Goal: Task Accomplishment & Management: Manage account settings

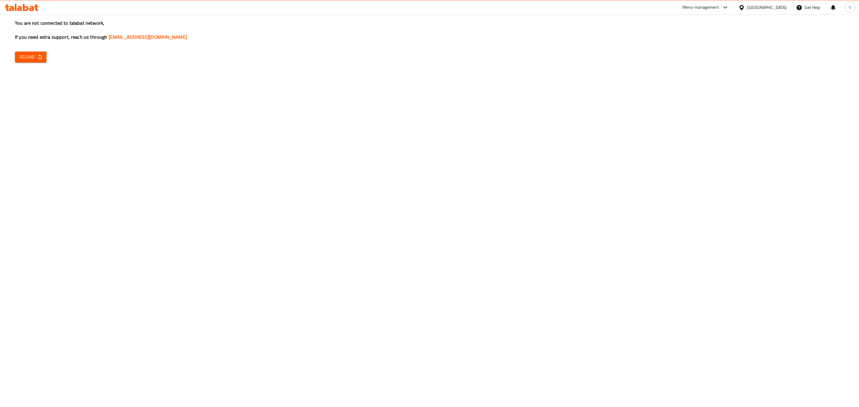
click at [26, 58] on span "Reload" at bounding box center [31, 56] width 22 height 7
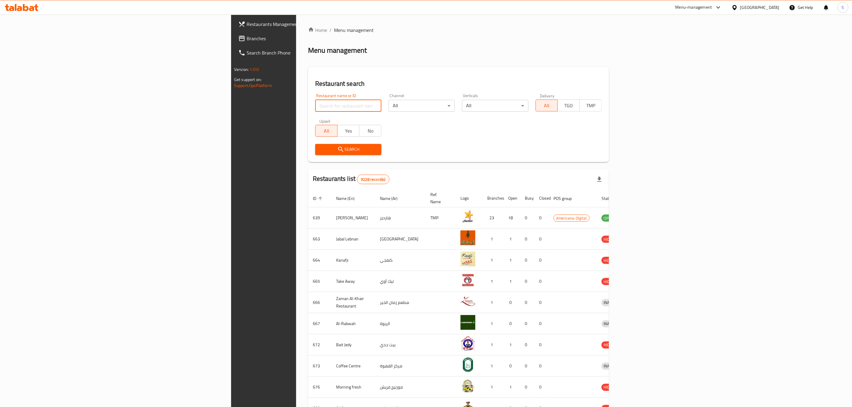
drag, startPoint x: 231, startPoint y: 105, endPoint x: 252, endPoint y: 96, distance: 22.7
click at [315, 105] on input "search" at bounding box center [348, 106] width 66 height 12
type input "Texas Chicken"
click button "Search" at bounding box center [348, 149] width 66 height 11
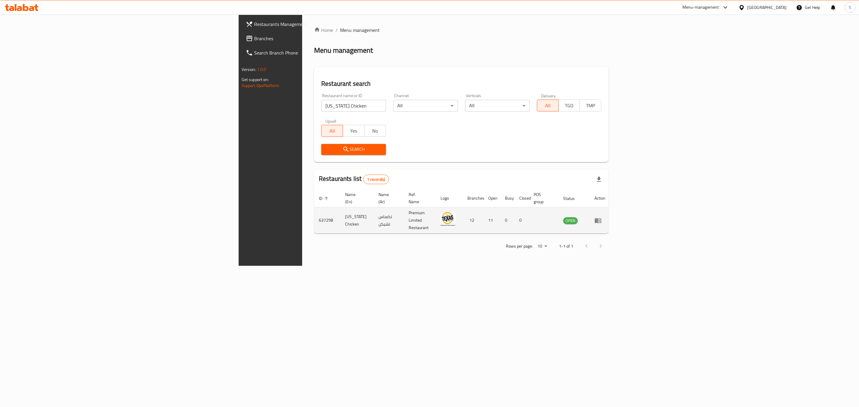
click at [601, 218] on icon "enhanced table" at bounding box center [598, 220] width 7 height 5
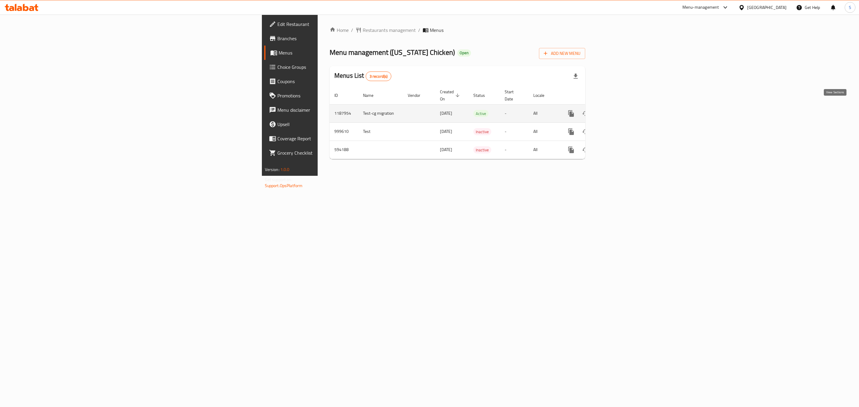
click at [617, 111] on icon "enhanced table" at bounding box center [613, 113] width 5 height 5
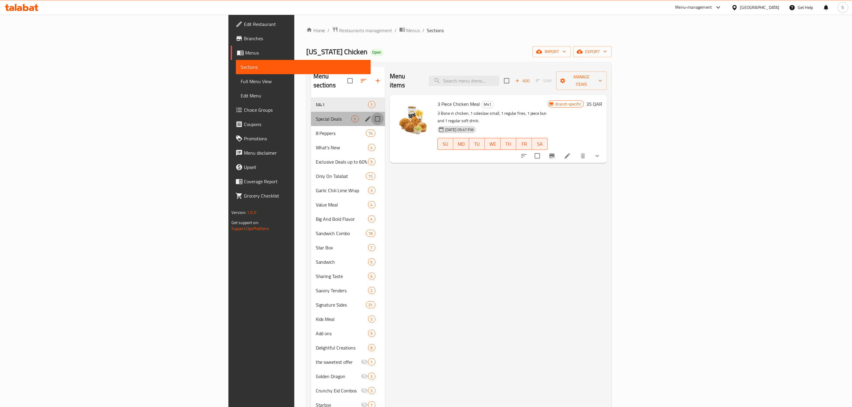
click at [371, 113] on input "Menu sections" at bounding box center [377, 119] width 13 height 13
checkbox input "true"
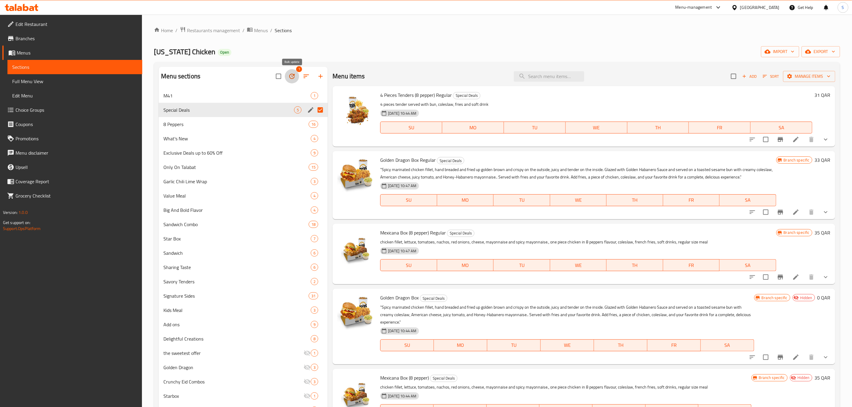
click at [297, 75] on button "button" at bounding box center [292, 76] width 14 height 14
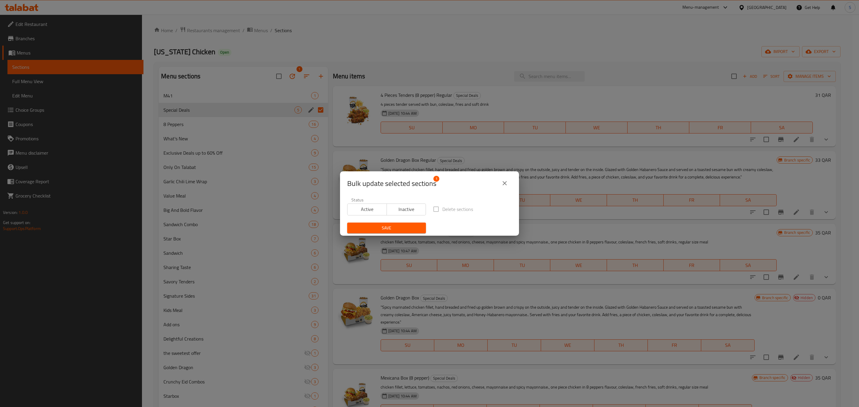
click at [399, 208] on span "Inactive" at bounding box center [406, 209] width 35 height 9
click at [381, 232] on button "Save" at bounding box center [386, 228] width 79 height 11
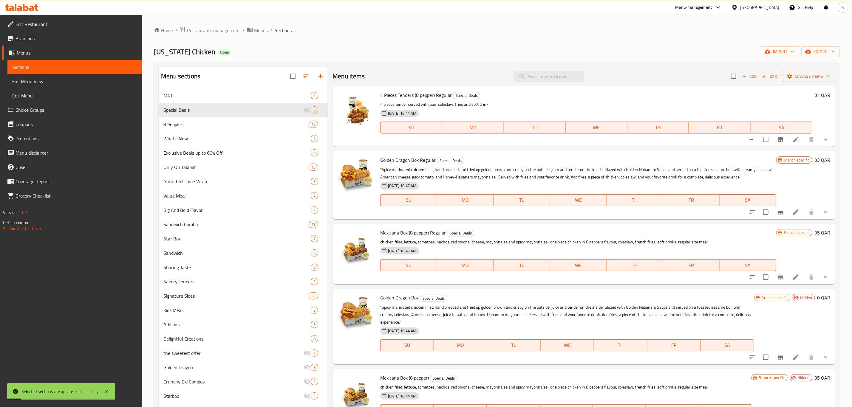
click at [407, 57] on div "Texas Chicken Open import export" at bounding box center [497, 51] width 686 height 11
click at [318, 109] on input "Menu sections" at bounding box center [320, 110] width 13 height 13
checkbox input "true"
click at [293, 78] on icon "button" at bounding box center [291, 76] width 7 height 7
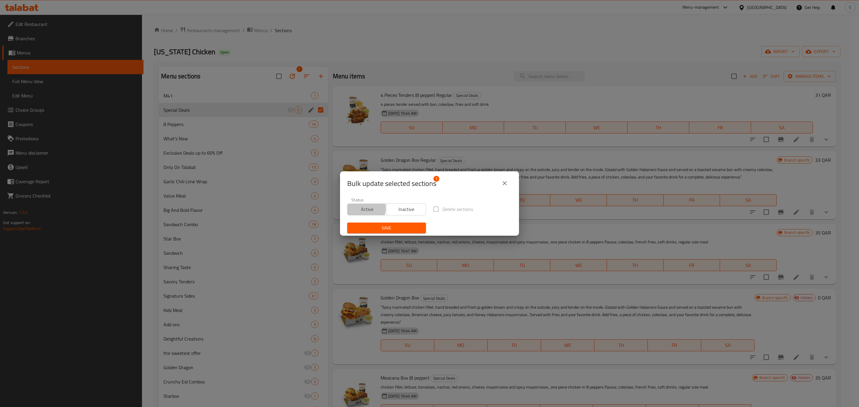
drag, startPoint x: 364, startPoint y: 208, endPoint x: 384, endPoint y: 214, distance: 20.5
click at [365, 209] on span "Active" at bounding box center [367, 209] width 35 height 9
click at [373, 229] on span "Save" at bounding box center [386, 228] width 69 height 7
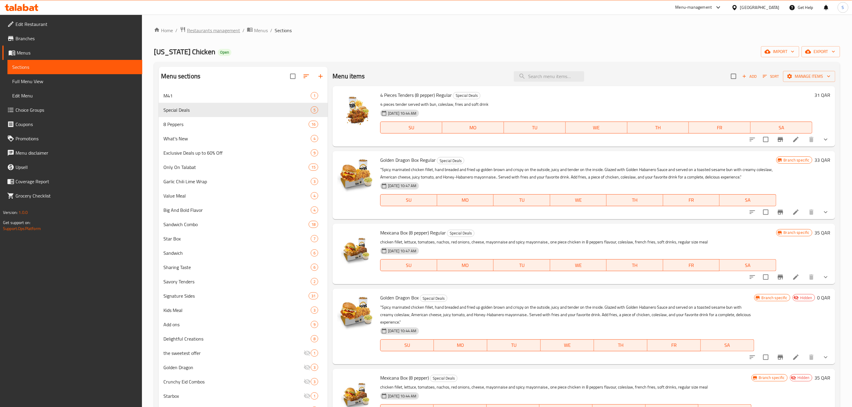
click at [226, 32] on span "Restaurants management" at bounding box center [213, 30] width 53 height 7
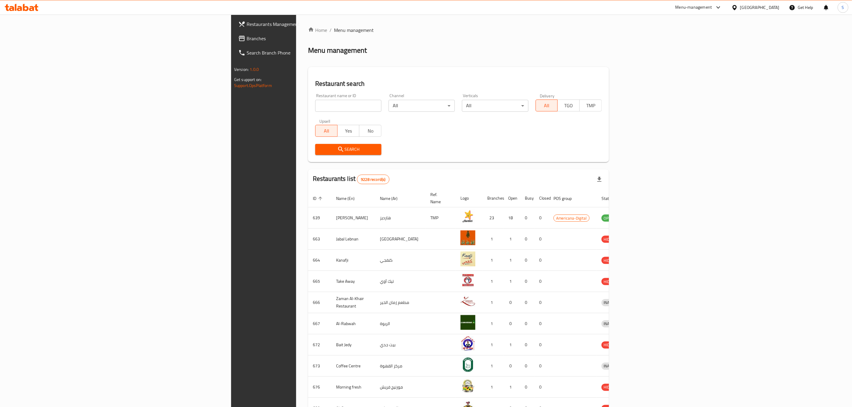
click at [315, 109] on input "search" at bounding box center [348, 106] width 66 height 12
type input "shawarma m"
click button "Search" at bounding box center [348, 149] width 66 height 11
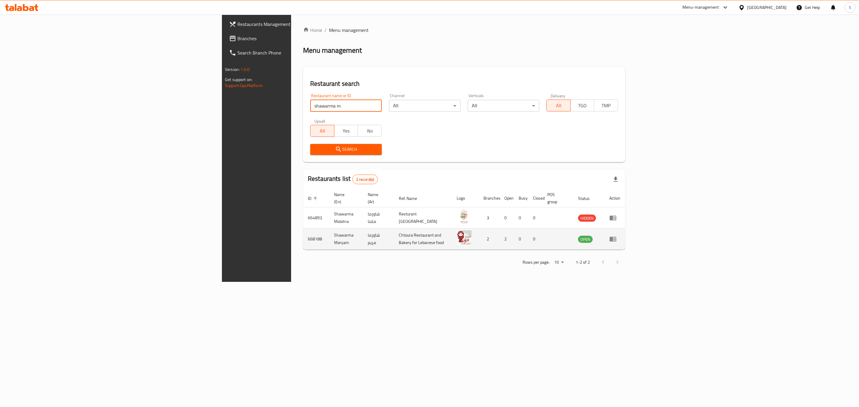
click at [616, 237] on icon "enhanced table" at bounding box center [613, 239] width 7 height 5
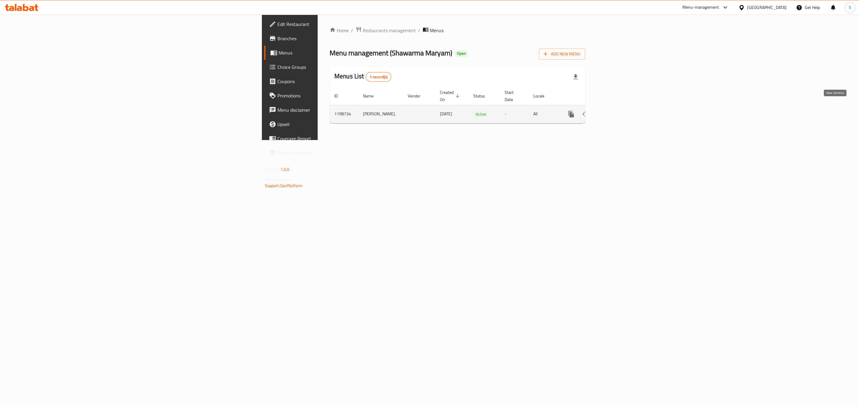
click at [621, 112] on link "enhanced table" at bounding box center [614, 114] width 14 height 14
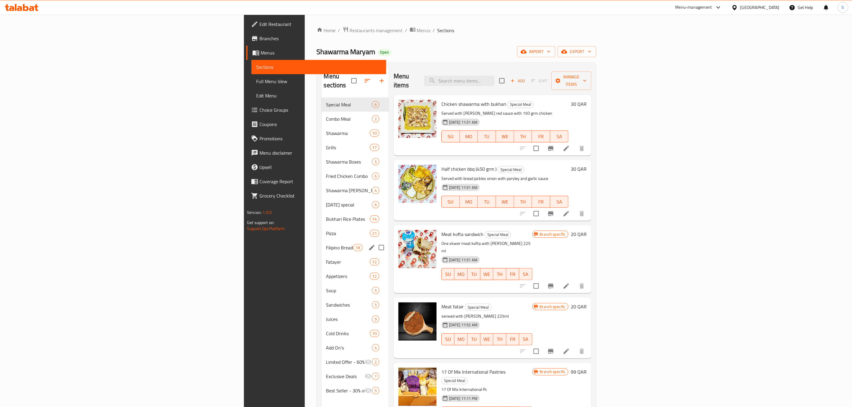
scroll to position [84, 0]
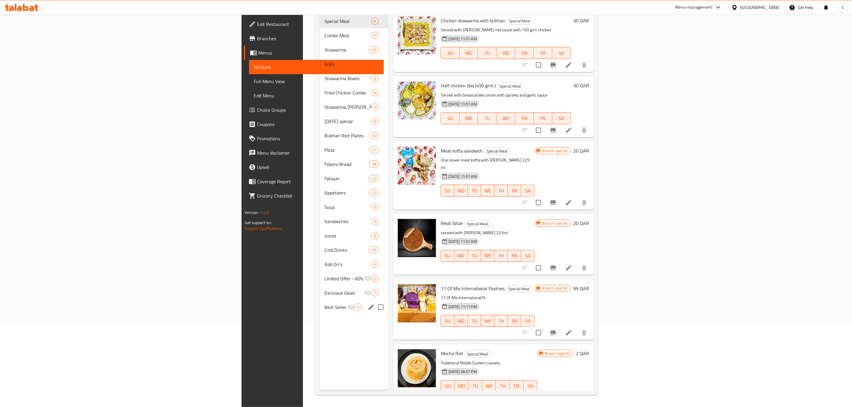
click at [375, 301] on input "Menu sections" at bounding box center [381, 307] width 13 height 13
checkbox input "true"
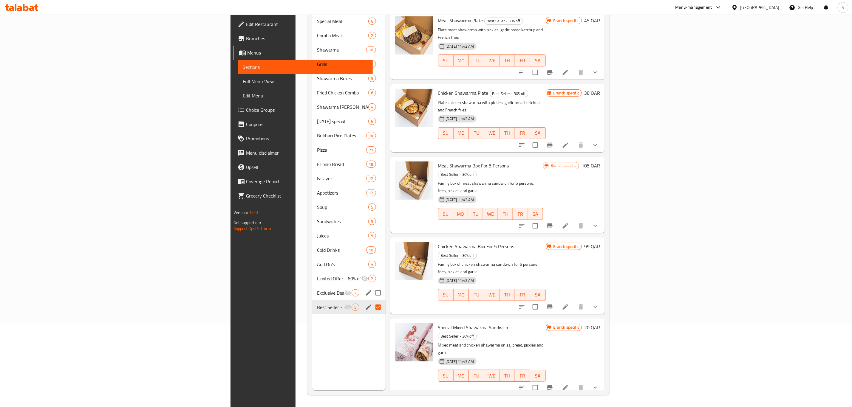
click at [372, 287] on input "Menu sections" at bounding box center [378, 293] width 13 height 13
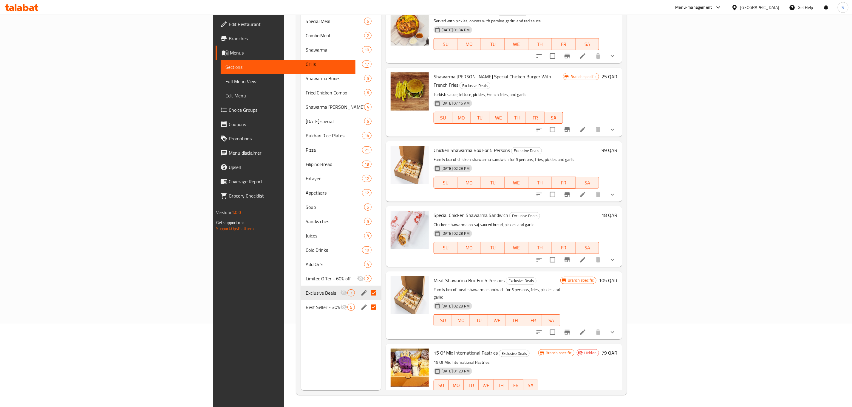
click at [367, 287] on input "Menu sections" at bounding box center [373, 293] width 13 height 13
checkbox input "false"
click at [367, 301] on input "Menu sections" at bounding box center [373, 307] width 13 height 13
checkbox input "false"
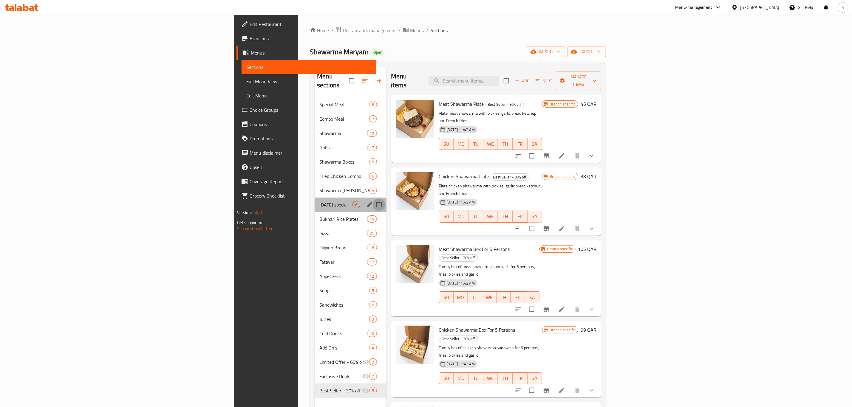
click at [373, 199] on input "Menu sections" at bounding box center [379, 205] width 13 height 13
checkbox input "true"
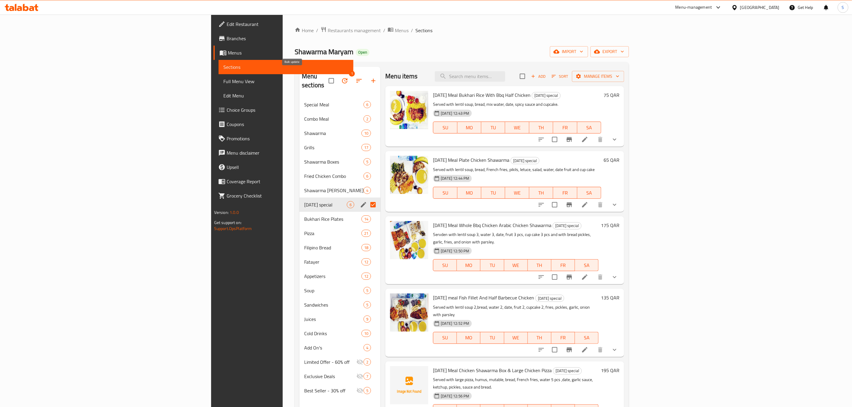
click at [342, 78] on icon "button" at bounding box center [344, 80] width 5 height 5
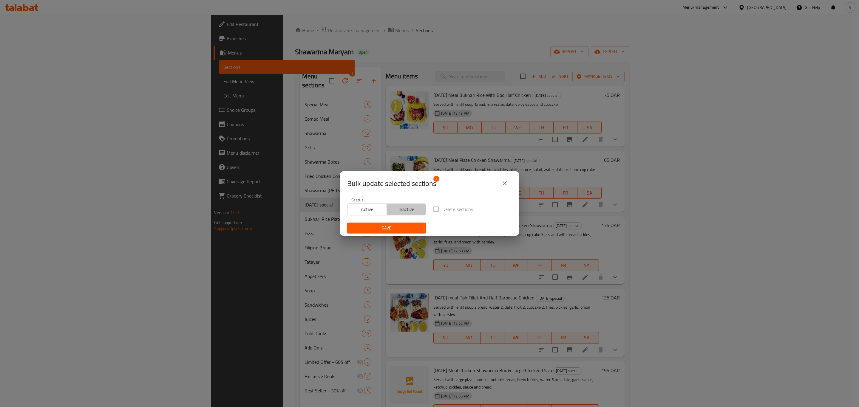
click at [410, 209] on span "Inactive" at bounding box center [406, 209] width 35 height 9
click at [386, 229] on span "Save" at bounding box center [386, 228] width 69 height 7
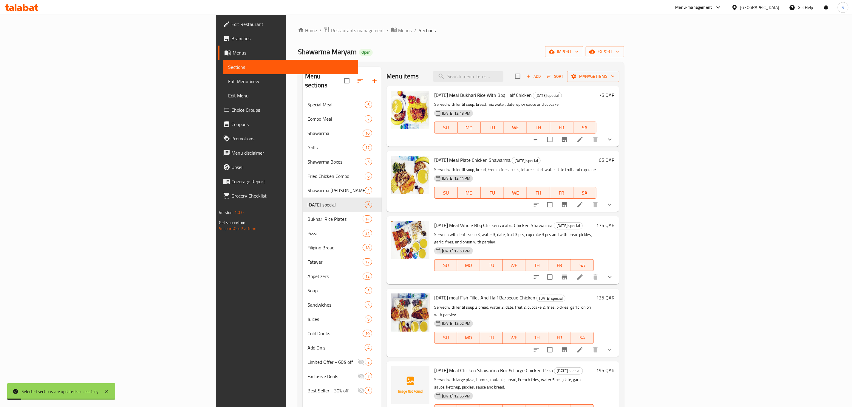
click at [413, 31] on ol "Home / Restaurants management / Menus / Sections" at bounding box center [461, 31] width 326 height 8
click at [358, 79] on icon "button" at bounding box center [360, 81] width 5 height 4
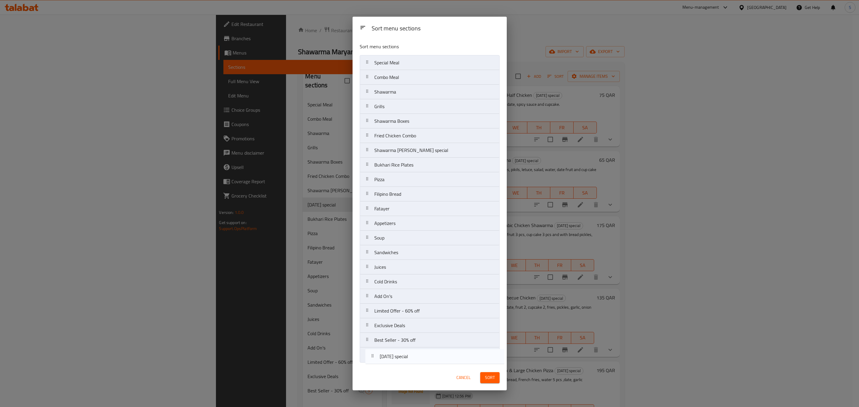
drag, startPoint x: 404, startPoint y: 168, endPoint x: 412, endPoint y: 365, distance: 197.0
click at [412, 365] on div "Sort menu sections Special Meal Combo Meal Shawarma Grills Shawarma Boxes Fried…" at bounding box center [430, 201] width 154 height 327
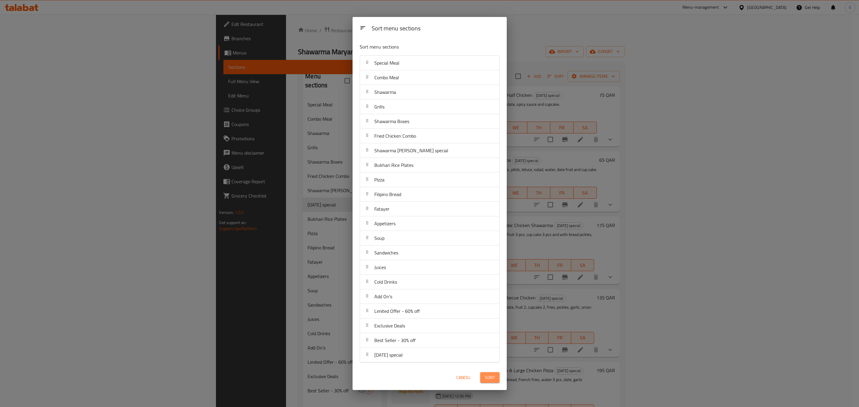
click at [490, 378] on span "Sort" at bounding box center [490, 377] width 10 height 7
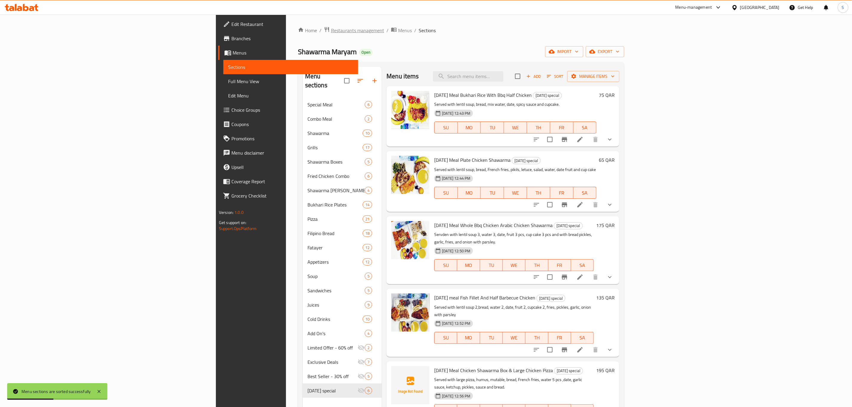
click at [331, 30] on span "Restaurants management" at bounding box center [357, 30] width 53 height 7
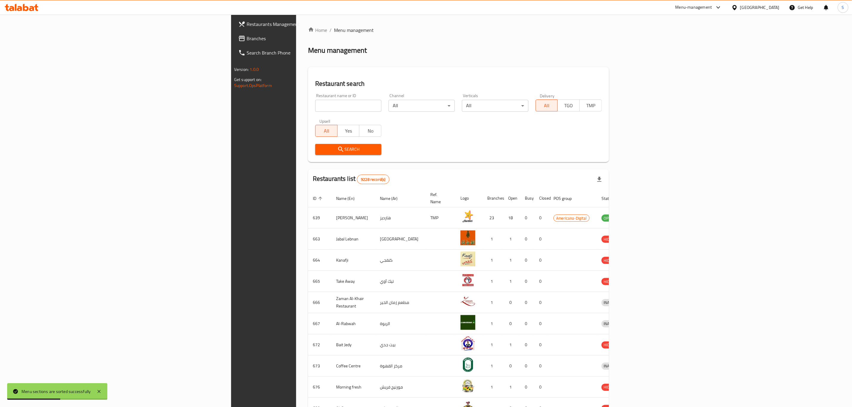
click at [315, 107] on input "search" at bounding box center [348, 106] width 66 height 12
type input "shawarma d"
click button "Search" at bounding box center [348, 149] width 66 height 11
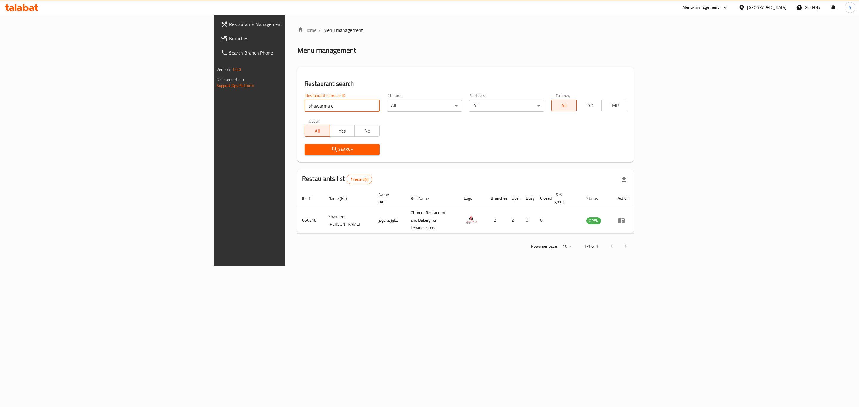
drag, startPoint x: 519, startPoint y: 358, endPoint x: 546, endPoint y: 322, distance: 45.6
click at [519, 266] on div "Home / Menu management Menu management Restaurant search Restaurant name or ID …" at bounding box center [465, 140] width 360 height 251
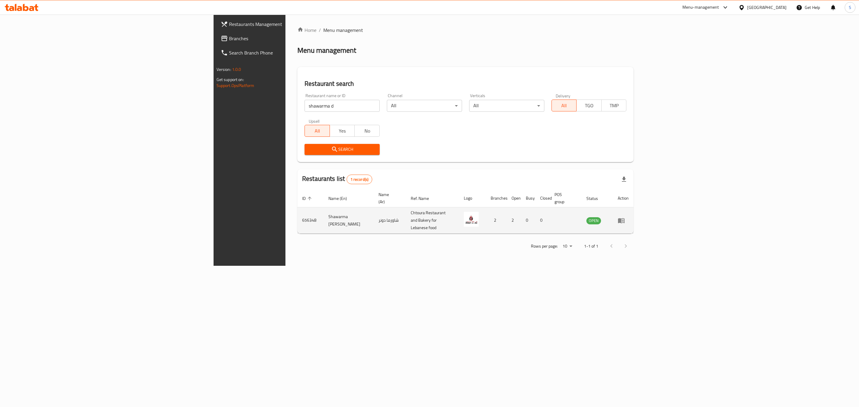
click at [625, 218] on icon "enhanced table" at bounding box center [621, 220] width 7 height 5
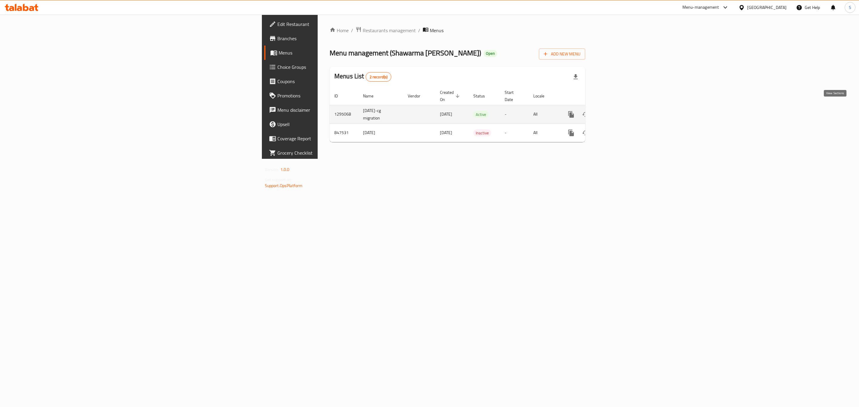
click at [621, 107] on link "enhanced table" at bounding box center [614, 114] width 14 height 14
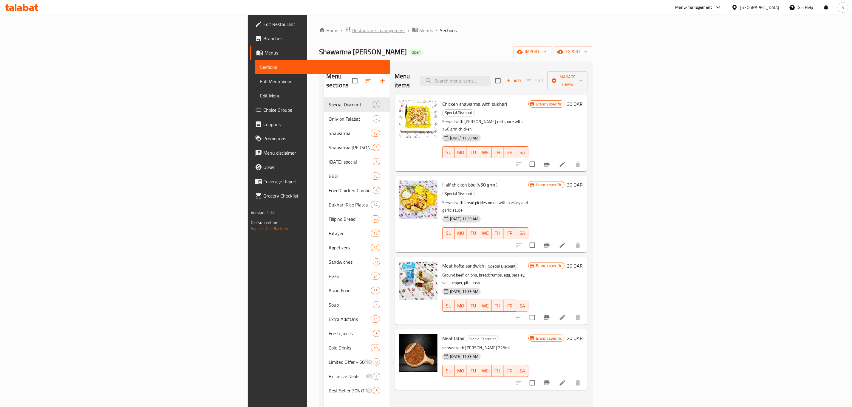
click at [352, 33] on span "Restaurants management" at bounding box center [378, 30] width 53 height 7
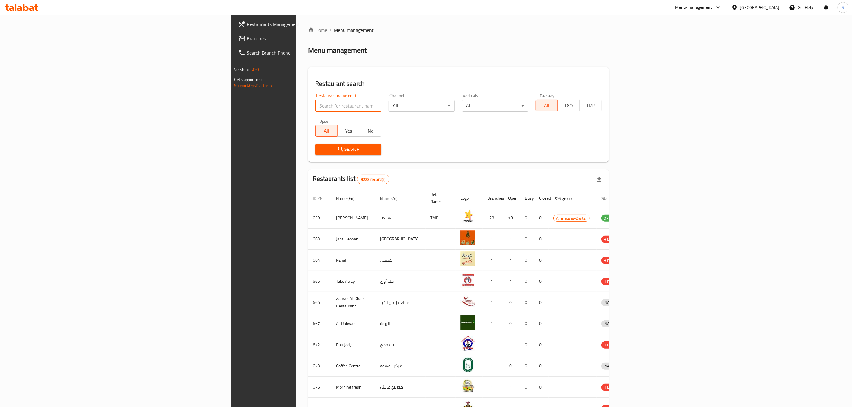
click at [315, 104] on input "search" at bounding box center [348, 106] width 66 height 12
type input "a"
type input "l"
type input "p"
type input "mazaya"
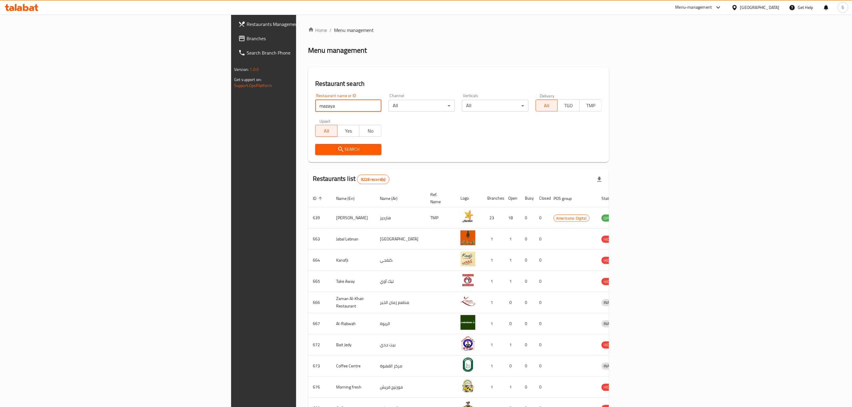
click button "Search" at bounding box center [348, 149] width 66 height 11
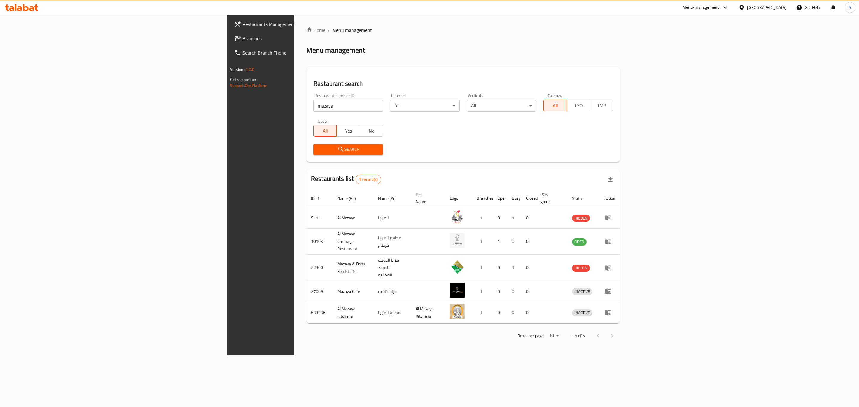
click at [479, 48] on div "Menu management" at bounding box center [463, 51] width 314 height 10
click at [611, 240] on icon "enhanced table" at bounding box center [608, 242] width 7 height 5
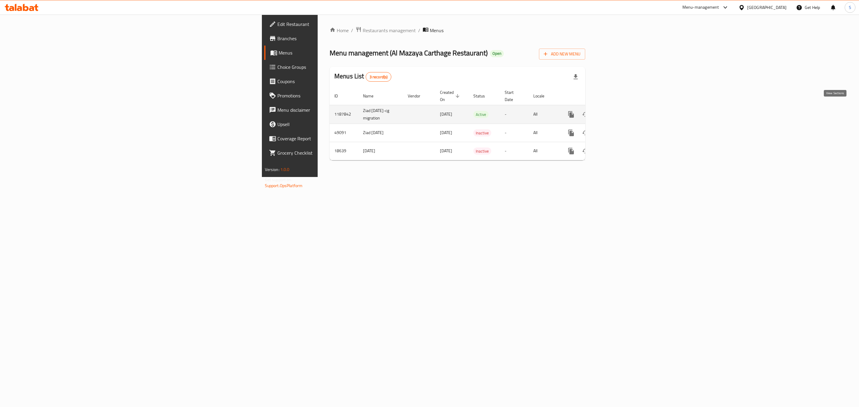
click at [618, 111] on icon "enhanced table" at bounding box center [614, 114] width 7 height 7
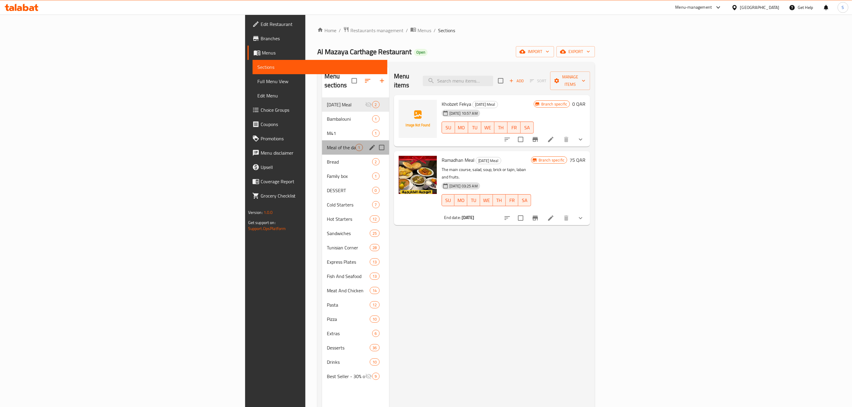
click at [322, 140] on div "Meal of the day 1" at bounding box center [355, 147] width 67 height 14
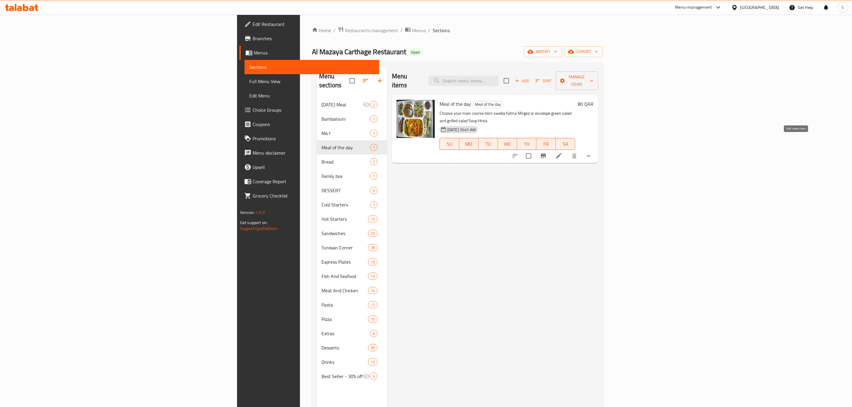
click at [563, 152] on icon at bounding box center [558, 155] width 7 height 7
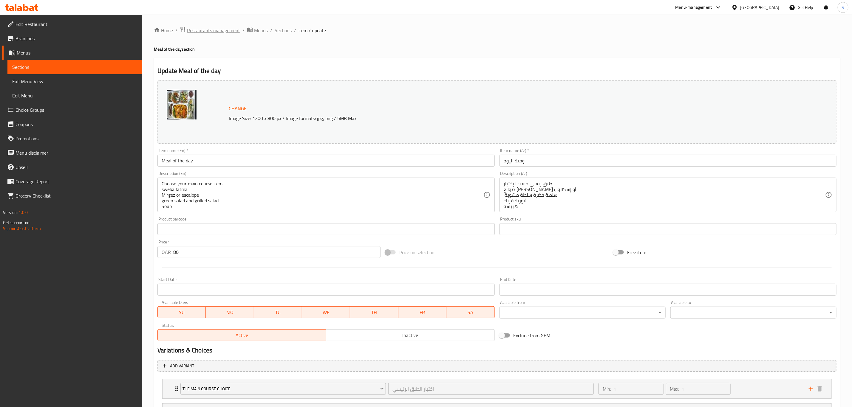
click at [220, 33] on span "Restaurants management" at bounding box center [213, 30] width 53 height 7
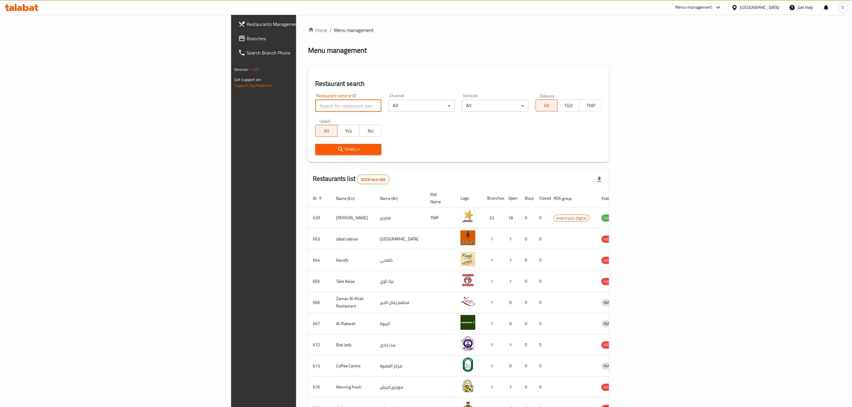
click at [315, 108] on input "search" at bounding box center [348, 106] width 66 height 12
type input "mazaya"
click button "Search" at bounding box center [348, 149] width 66 height 11
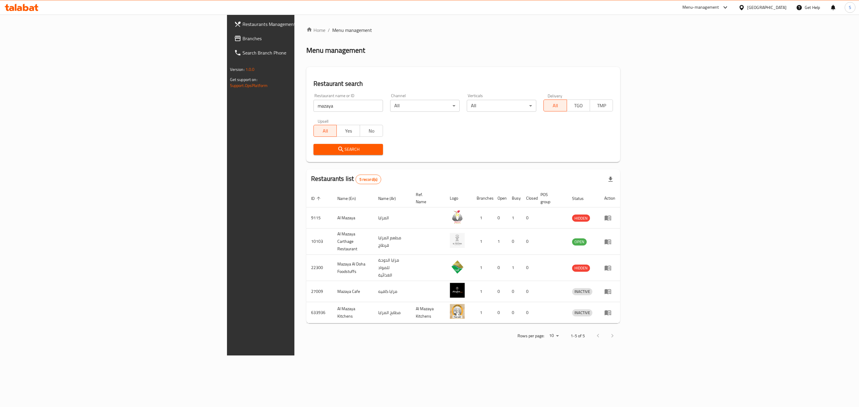
click at [541, 356] on div "Home / Menu management Menu management Restaurant search Restaurant name or ID …" at bounding box center [463, 185] width 338 height 341
click at [611, 238] on icon "enhanced table" at bounding box center [607, 241] width 7 height 7
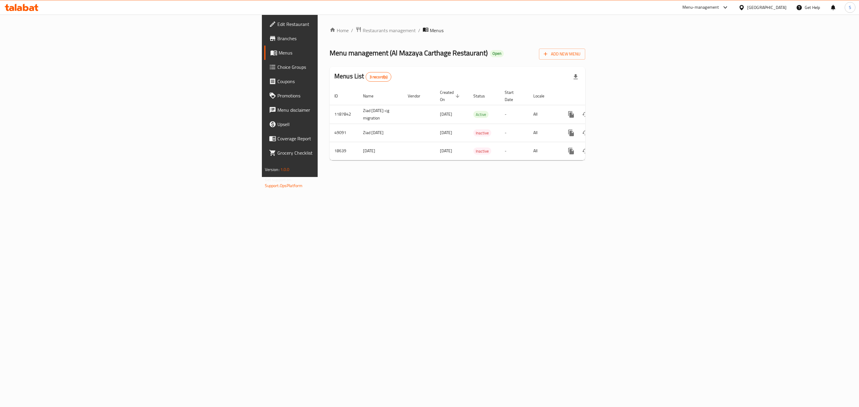
click at [277, 41] on span "Branches" at bounding box center [338, 38] width 123 height 7
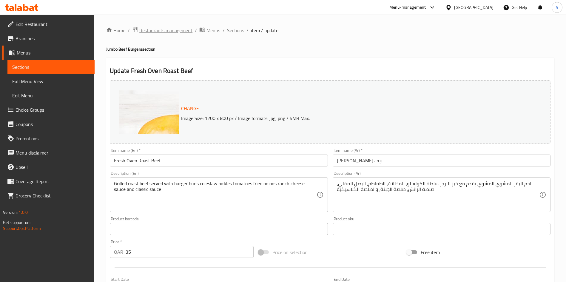
click at [179, 30] on span "Restaurants management" at bounding box center [165, 30] width 53 height 7
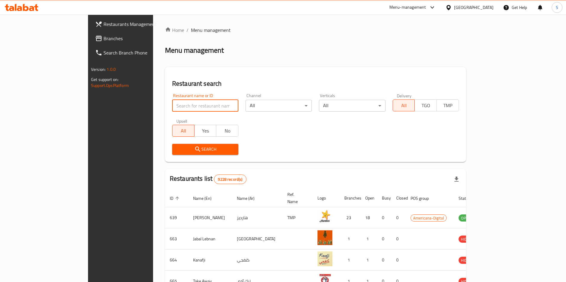
click at [172, 109] on input "search" at bounding box center [205, 106] width 66 height 12
type input "mazaya carthage"
click button "Search" at bounding box center [205, 149] width 66 height 11
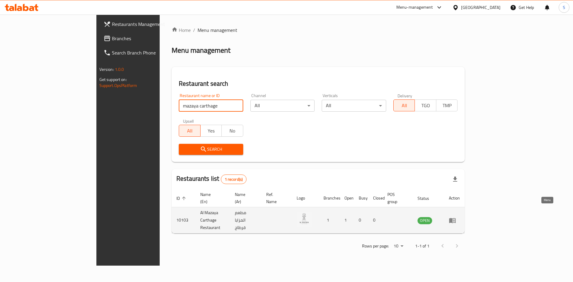
click at [456, 217] on icon "enhanced table" at bounding box center [452, 220] width 7 height 7
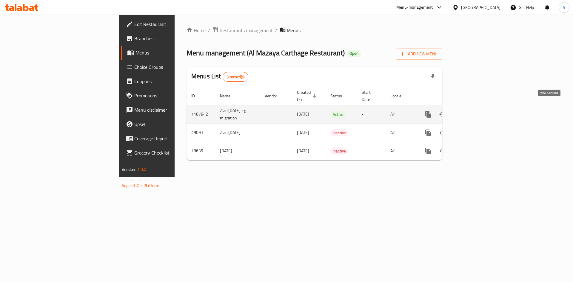
click at [475, 111] on icon "enhanced table" at bounding box center [470, 114] width 7 height 7
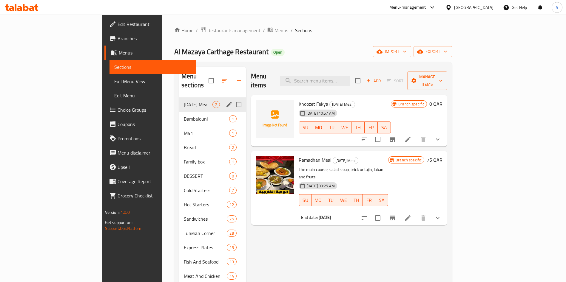
click at [232, 98] on input "Menu sections" at bounding box center [238, 104] width 13 height 13
checkbox input "true"
click at [217, 78] on icon "button" at bounding box center [219, 80] width 5 height 5
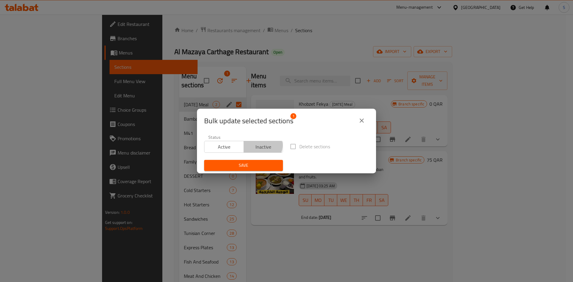
click at [260, 146] on span "Inactive" at bounding box center [263, 147] width 35 height 9
click at [245, 168] on span "Save" at bounding box center [243, 165] width 69 height 7
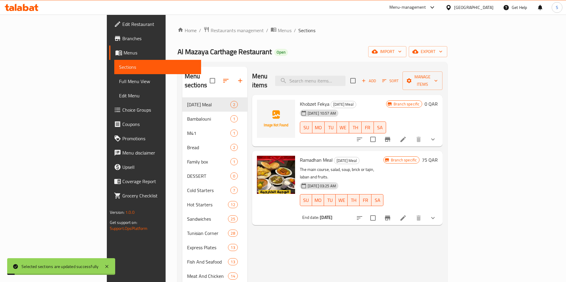
click at [310, 54] on div "Al Mazaya Carthage Restaurant Open import export" at bounding box center [312, 51] width 270 height 11
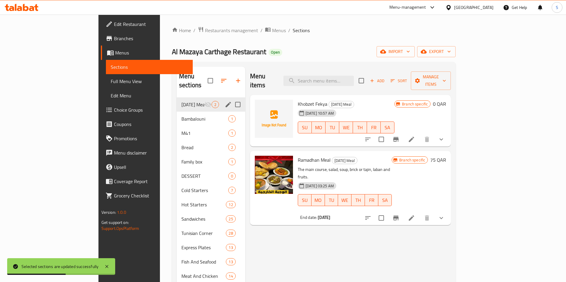
click at [231, 98] on input "Menu sections" at bounding box center [237, 104] width 13 height 13
checkbox input "true"
click at [300, 31] on ol "Home / Restaurants management / Menus / Sections" at bounding box center [314, 31] width 284 height 8
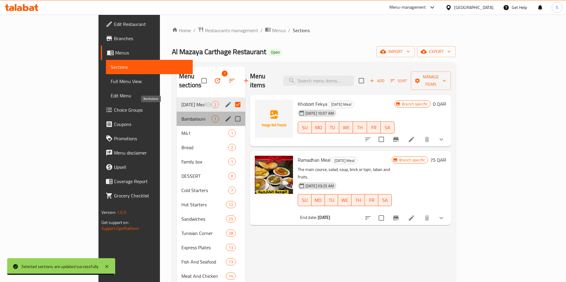
click at [181, 115] on span "Bambalouni" at bounding box center [196, 118] width 30 height 7
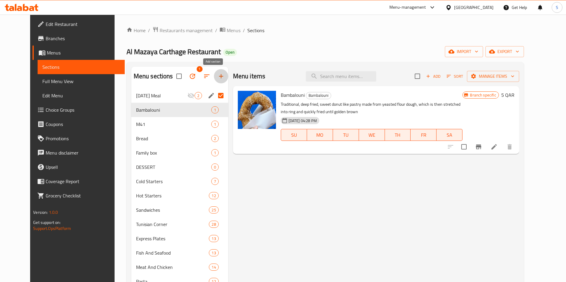
click at [217, 73] on icon "button" at bounding box center [220, 76] width 7 height 7
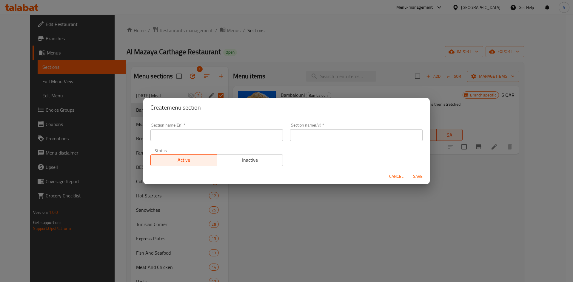
click at [220, 132] on input "text" at bounding box center [216, 135] width 132 height 12
drag, startPoint x: 207, startPoint y: 135, endPoint x: 117, endPoint y: 135, distance: 90.7
click at [118, 132] on div "Create menu section Section name(En)   * Meal of the day Section name(En) * Sec…" at bounding box center [286, 141] width 573 height 282
type input "Meal of the day"
click at [323, 132] on input "text" at bounding box center [356, 135] width 132 height 12
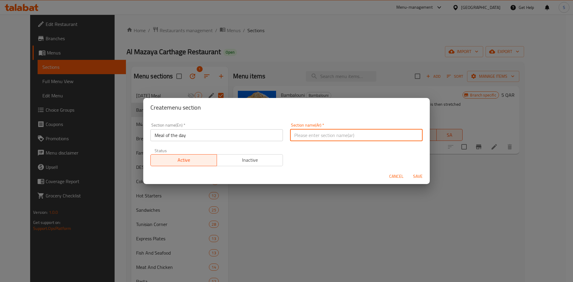
paste input "وجبة اليوم"
type input "وجبة اليوم"
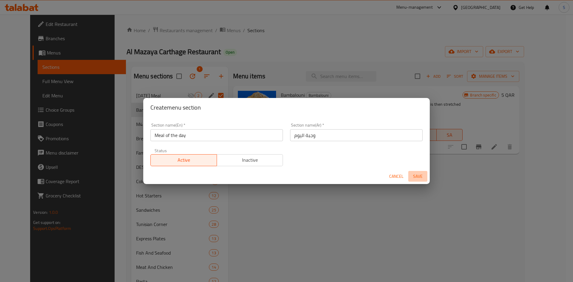
click at [419, 175] on span "Save" at bounding box center [417, 176] width 14 height 7
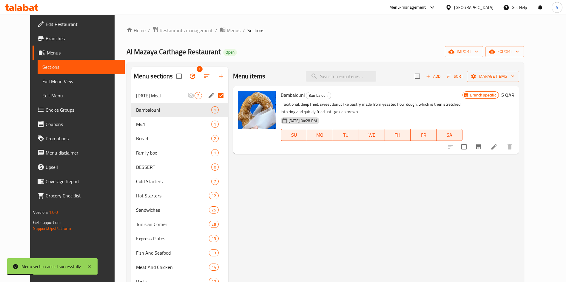
click at [287, 186] on div "Menu items Add Sort Manage items Bambalouni Bambalouni Traditional, deep fried,…" at bounding box center [373, 215] width 291 height 296
click at [152, 138] on span "Meal of the day" at bounding box center [165, 138] width 58 height 7
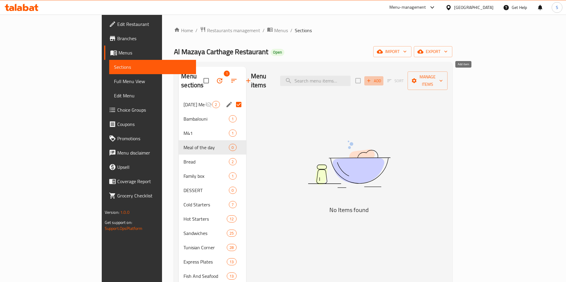
click at [382, 78] on span "Add" at bounding box center [374, 81] width 16 height 7
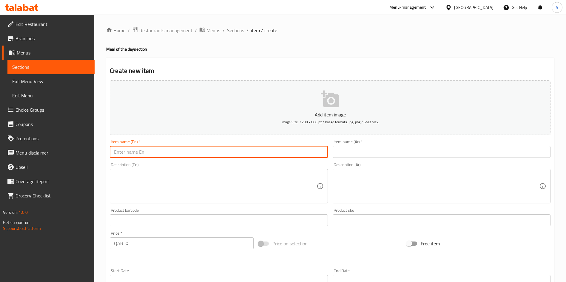
click at [176, 152] on input "text" at bounding box center [219, 152] width 218 height 12
drag, startPoint x: 117, startPoint y: 147, endPoint x: 75, endPoint y: 140, distance: 42.7
click at [75, 140] on div "Edit Restaurant Branches Menus Sections Full Menu View Edit Menu Choice Groups …" at bounding box center [283, 218] width 566 height 407
paste input "eal of the day"
type input "Meal of the day"
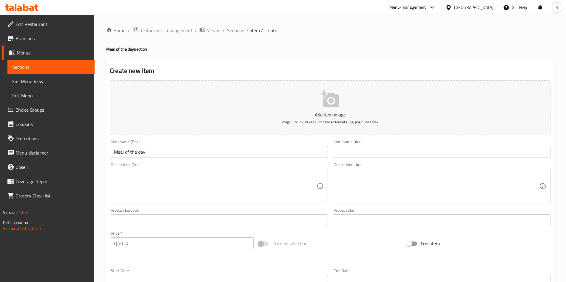
click at [372, 151] on input "text" at bounding box center [442, 152] width 218 height 12
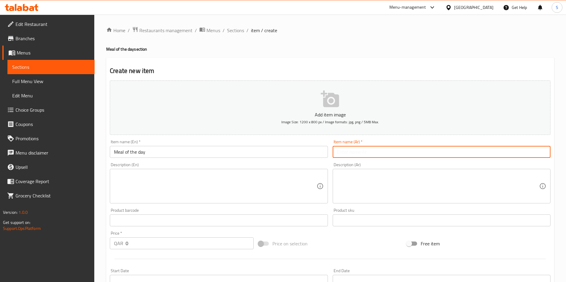
paste input "وجبة اليوم"
type input "وجبة اليوم"
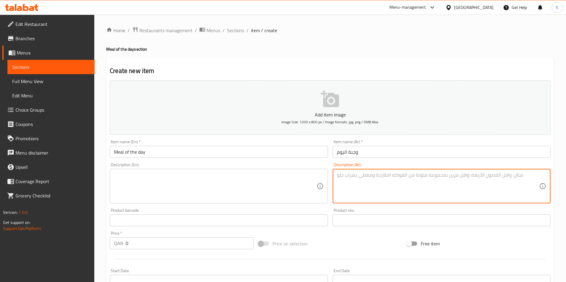
click at [376, 186] on textarea at bounding box center [438, 186] width 202 height 28
paste textarea "طبق ريسي حسب الإختيار صوابع فاطمة مرقاز أو إسكالوب سلطة خضرة صغت مشوية شوربة فر…"
click at [476, 178] on textarea "طبق ريسي حسب الإختيار صوابع فاطمة مرقاز أو إسكالوب سلطة خضرة صغت مشوية شوربة فر…" at bounding box center [438, 186] width 202 height 28
click at [464, 182] on textarea "طبق ريسي حسب الإختيار صوابع فاطمة مرقاز أو إسكالوب سلطة خضرة صغت مشوية شوربة فر…" at bounding box center [438, 186] width 202 height 28
click at [431, 186] on textarea "طبق ريسي حسب الإختيار صوابع فاطمة مرقاز أو إسكالوب سلطة خضرة صغت مشوية شوربة فر…" at bounding box center [438, 186] width 202 height 28
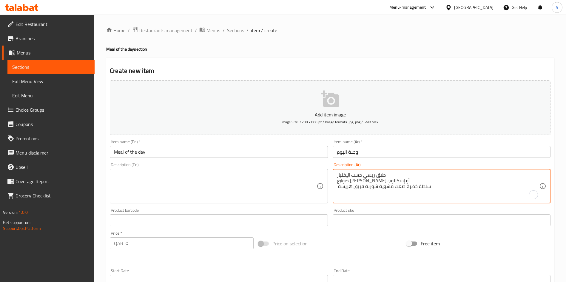
click at [427, 191] on textarea "طبق ريسي حسب الإختيار صوابع فاطمة مرقاز أو إسكالوب سلطة خضرة صغت مشوية شوربة فر…" at bounding box center [438, 186] width 202 height 28
click at [398, 191] on textarea "طبق ريسي حسب الإختيار صوابع فاطمة مرقاز أو إسكالوب سلطة خضرة صغت مشوية شوربة فر…" at bounding box center [438, 186] width 202 height 28
paste textarea "لطة"
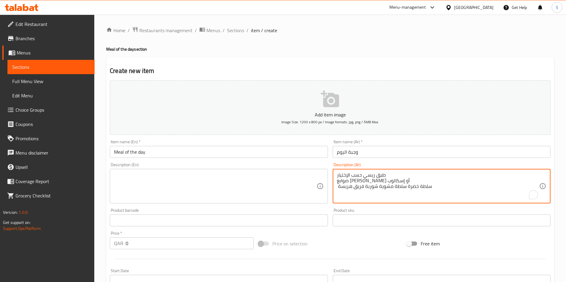
click at [378, 192] on textarea "طبق ريسي حسب الإختيار صوابع فاطمة مرقاز أو إسكالوب سلطة خضرة سلطة مشوية شوربة ف…" at bounding box center [438, 186] width 202 height 28
click at [347, 184] on textarea "طبق ريسي حسب الإختيار صوابع فاطمة مرقاز أو إسكالوب سلطة خضرة سلطة مشوية شوربة ف…" at bounding box center [438, 186] width 202 height 28
click at [351, 183] on textarea "طبق ريسي حسب الإختيار صوابع فاطمة مرقاز أو إسكالوب سلطة خضرة سلطة مشوية شوربة ف…" at bounding box center [438, 186] width 202 height 28
click at [347, 183] on textarea "طبق ريسي حسب الإختيار صوابع فاطمة مرقاز أو إسكالوب سلطة خضرة سلطة مشوية شوربة ف…" at bounding box center [438, 186] width 202 height 28
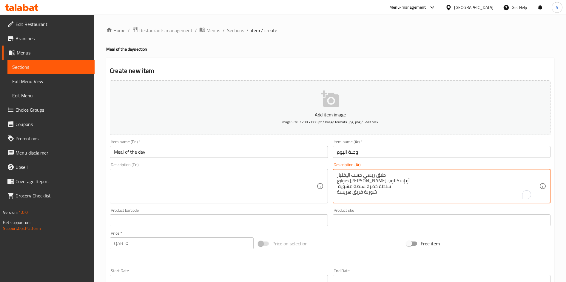
click at [353, 195] on textarea "طبق ريسي حسب الإختيار صوابع فاطمة مرقاز أو إسكالوب سلطة خضرة سلطة مشوية شوربة ف…" at bounding box center [438, 186] width 202 height 28
paste textarea "To enrich screen reader interactions, please activate Accessibility in Grammarl…"
drag, startPoint x: 350, startPoint y: 195, endPoint x: 352, endPoint y: 200, distance: 4.8
click at [350, 195] on textarea "طبق ريسي حسب الإختيار صوابع فاطمة مرقاز أو إسكالوب سلطة خضرة سلطة مشوية شوربة ف…" at bounding box center [438, 186] width 202 height 28
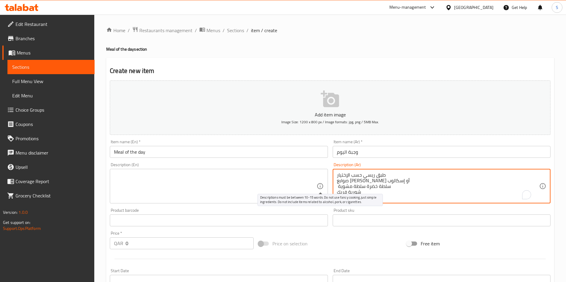
drag, startPoint x: 387, startPoint y: 175, endPoint x: 332, endPoint y: 185, distance: 55.2
click at [319, 186] on div "Add item image Image Size: 1200 x 800 px / Image formats: jpg, png / 5MB Max. I…" at bounding box center [329, 206] width 445 height 257
click at [353, 183] on textarea "طبق ريسي حسب الإختيار صوابع فاطمة مرقاز أو إسكالوب سلطة خضرة سلطة مشوية شوربة ف…" at bounding box center [438, 186] width 202 height 28
drag, startPoint x: 337, startPoint y: 173, endPoint x: 390, endPoint y: 219, distance: 70.2
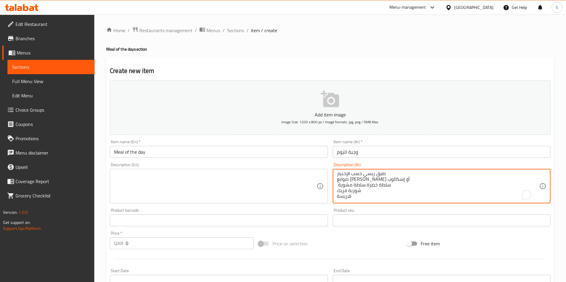
click at [389, 220] on div "Add item image Image Size: 1200 x 800 px / Image formats: jpg, png / 5MB Max. I…" at bounding box center [329, 206] width 445 height 257
type textarea "طبق ريسي حسب الإختيار صوابع فاطمة مرقاز أو إسكالوب سلطة خضرة سلطة مشوية شوربة ف…"
click at [150, 183] on textarea at bounding box center [215, 186] width 202 height 28
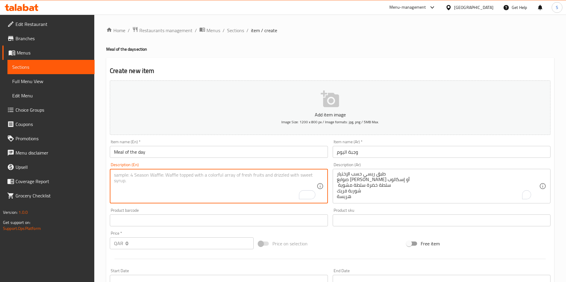
scroll to position [0, 0]
click at [184, 179] on textarea "To enrich screen reader interactions, please activate Accessibility in Grammarl…" at bounding box center [215, 186] width 202 height 28
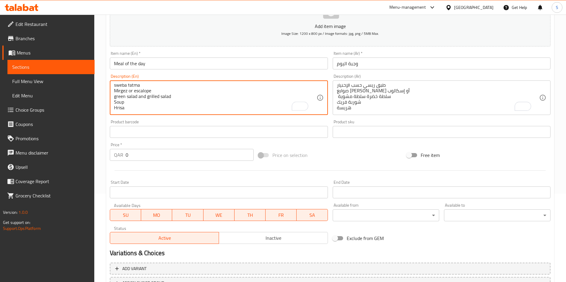
scroll to position [89, 0]
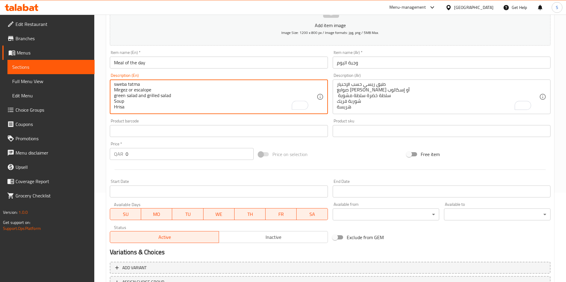
type textarea "Choose your main course item sweba fatma Mirgez or escalope green salad and gri…"
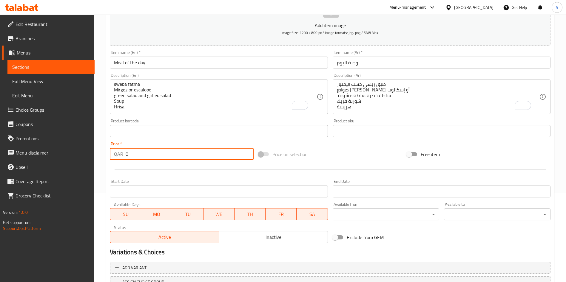
drag, startPoint x: 140, startPoint y: 154, endPoint x: 109, endPoint y: 148, distance: 31.6
click at [109, 149] on div "Price   * QAR 0 Price *" at bounding box center [181, 151] width 149 height 23
click at [139, 169] on div at bounding box center [329, 170] width 445 height 15
click at [137, 155] on input "65" at bounding box center [190, 154] width 128 height 12
drag, startPoint x: 145, startPoint y: 154, endPoint x: 131, endPoint y: 155, distance: 14.3
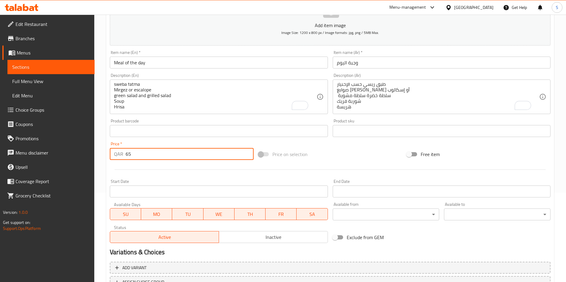
click at [128, 154] on input "65" at bounding box center [190, 154] width 128 height 12
drag, startPoint x: 138, startPoint y: 152, endPoint x: 107, endPoint y: 151, distance: 30.7
click at [107, 151] on div "Price   * QAR 65 Price *" at bounding box center [181, 151] width 149 height 23
type input "80"
click at [206, 176] on div at bounding box center [329, 170] width 445 height 15
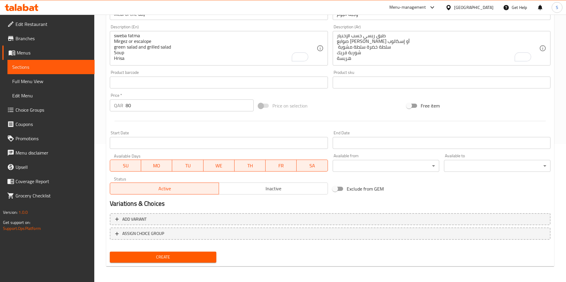
scroll to position [139, 0]
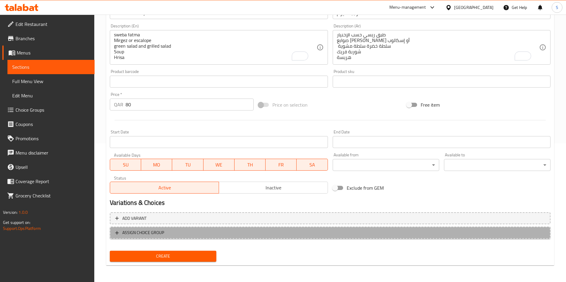
click at [223, 234] on span "ASSIGN CHOICE GROUP" at bounding box center [330, 232] width 430 height 7
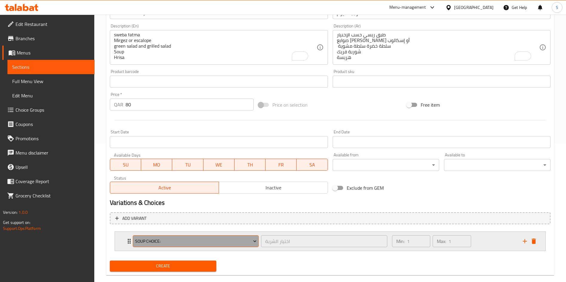
click at [206, 241] on span "Soup Choice:" at bounding box center [195, 241] width 121 height 7
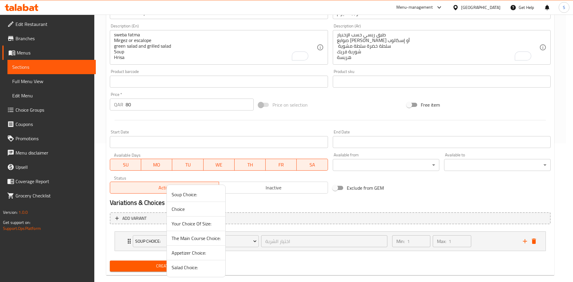
click at [204, 238] on span "The Main Course Choice:" at bounding box center [195, 238] width 49 height 7
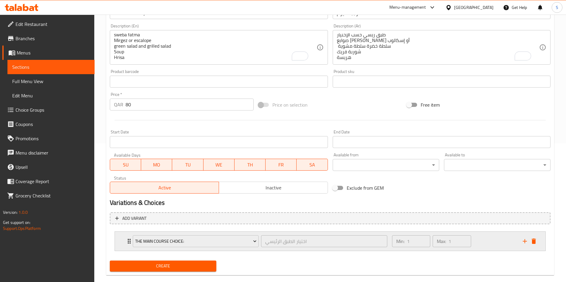
click at [490, 242] on div "Min: 1 ​ Max: 1 ​" at bounding box center [453, 241] width 131 height 19
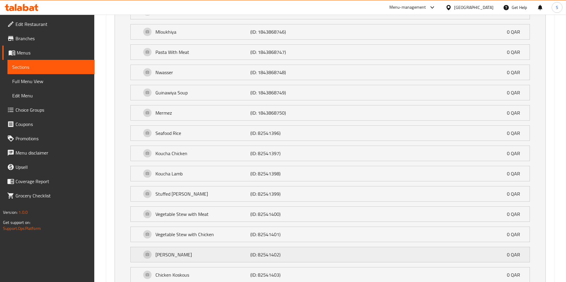
scroll to position [587, 0]
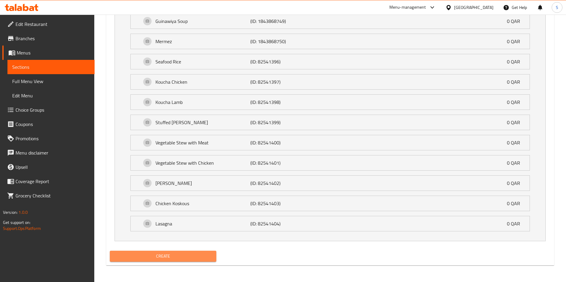
click at [161, 257] on span "Create" at bounding box center [163, 256] width 97 height 7
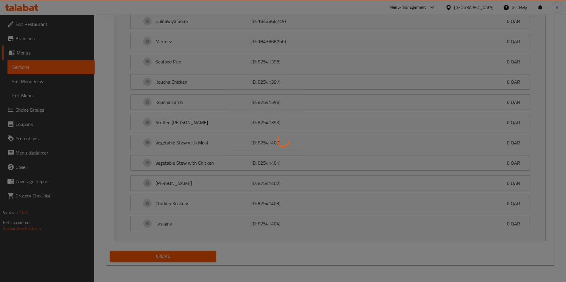
type input "0"
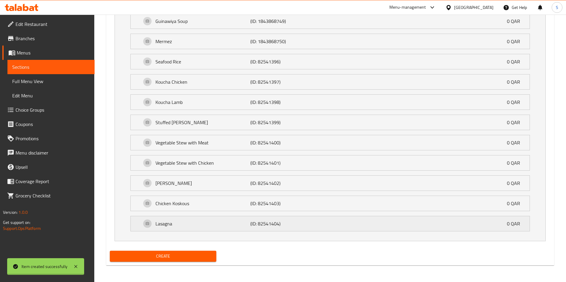
scroll to position [0, 0]
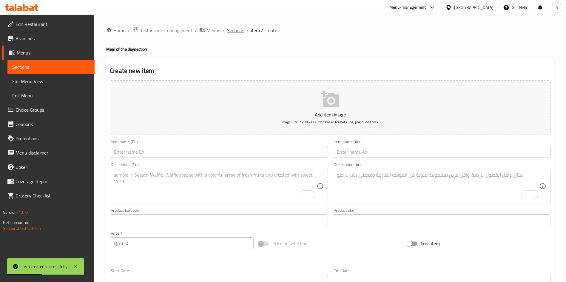
click at [241, 31] on span "Sections" at bounding box center [235, 30] width 17 height 7
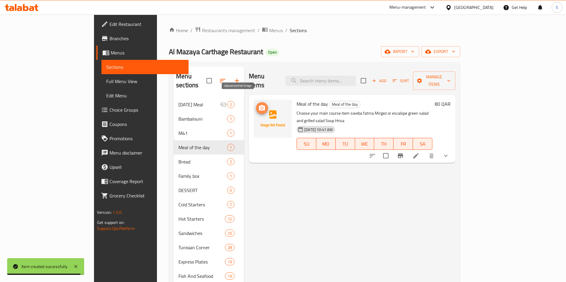
click at [259, 105] on icon "upload picture" at bounding box center [262, 107] width 6 height 5
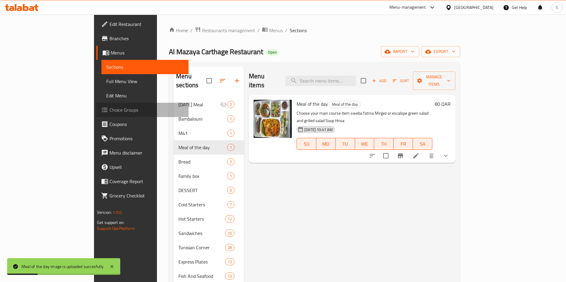
click at [109, 111] on span "Choice Groups" at bounding box center [146, 109] width 74 height 7
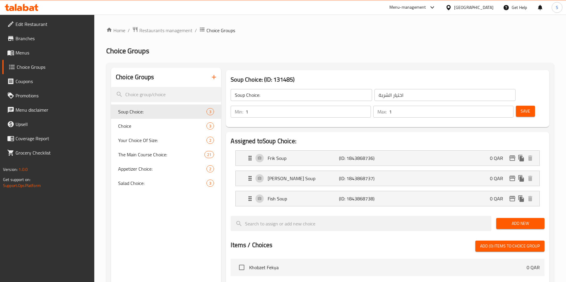
click at [212, 78] on icon "button" at bounding box center [213, 77] width 7 height 7
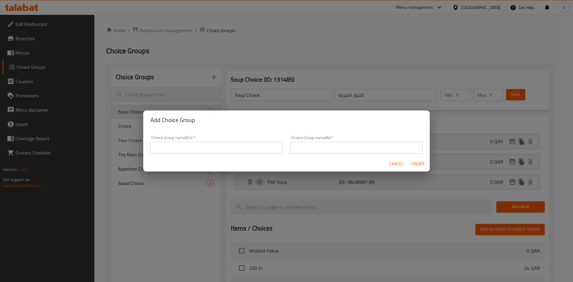
click at [187, 148] on input "text" at bounding box center [216, 148] width 132 height 12
drag, startPoint x: 179, startPoint y: 146, endPoint x: 114, endPoint y: 145, distance: 65.3
click at [114, 144] on div "Add Choice Group Choice Group name(En)   * Choose Choice Group name(En) * Choic…" at bounding box center [286, 141] width 573 height 282
type input "Choose"
click at [347, 146] on input "text" at bounding box center [356, 148] width 132 height 12
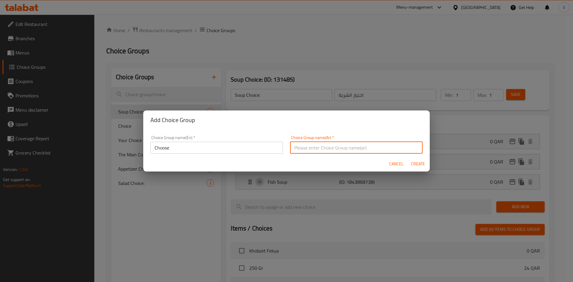
paste input "Choose"
type input "Choose"
click at [422, 164] on span "Create" at bounding box center [417, 163] width 14 height 7
type input "Choose"
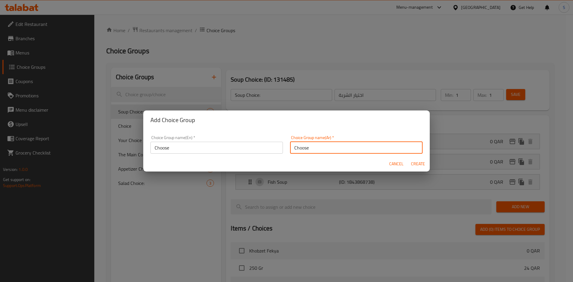
type input "0"
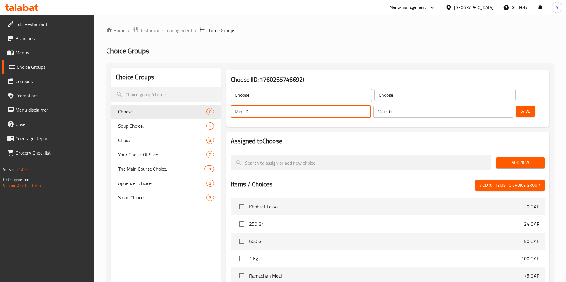
drag, startPoint x: 460, startPoint y: 97, endPoint x: 447, endPoint y: 97, distance: 13.1
click at [371, 106] on div "Min: 0 ​" at bounding box center [301, 112] width 140 height 12
type input "1"
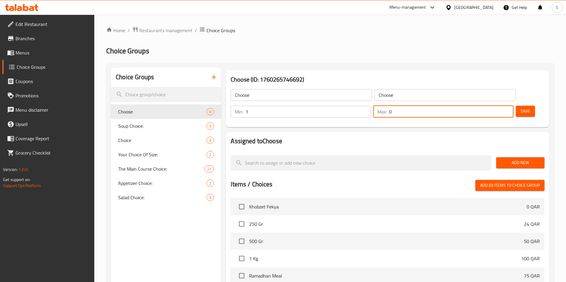
drag, startPoint x: 489, startPoint y: 95, endPoint x: 494, endPoint y: 95, distance: 4.5
click at [494, 106] on input "0" at bounding box center [451, 112] width 124 height 12
type input "1"
click at [511, 159] on span "Add New" at bounding box center [520, 162] width 39 height 7
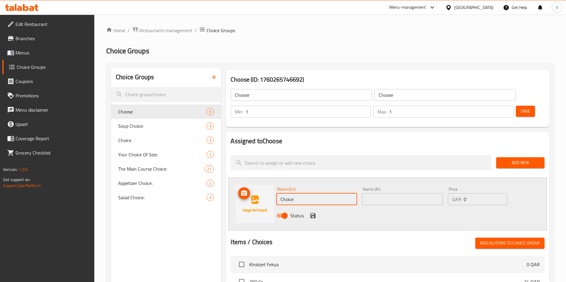
drag, startPoint x: 290, startPoint y: 185, endPoint x: 255, endPoint y: 185, distance: 34.9
click at [255, 185] on div "Name (En) Choice Name (En) Name (Ar) Name (Ar) Price QAR 0 Price Status" at bounding box center [387, 204] width 319 height 53
type input "Mirgez"
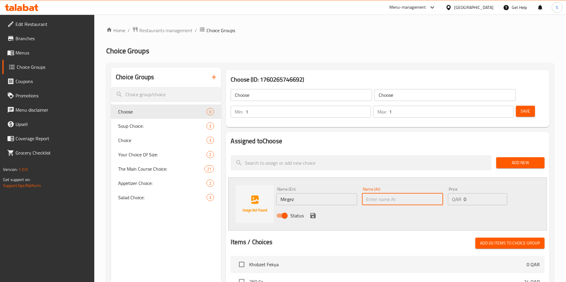
click at [389, 194] on input "text" at bounding box center [402, 200] width 81 height 12
click at [386, 187] on div "Name (Ar) Name (Ar)" at bounding box center [402, 196] width 81 height 18
click at [384, 194] on input "text" at bounding box center [402, 200] width 81 height 12
paste input "مرقاز"
type input "مرقاز"
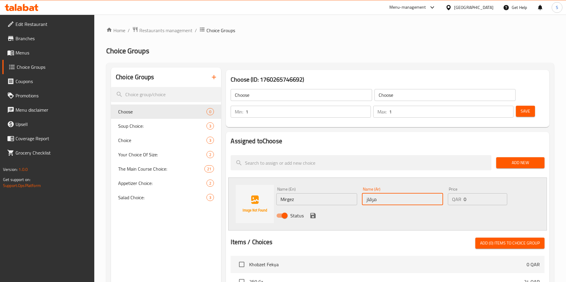
click at [313, 213] on icon "save" at bounding box center [312, 215] width 5 height 5
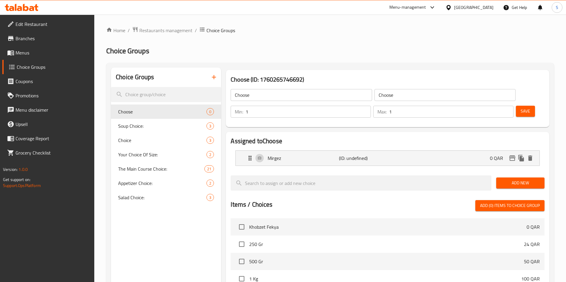
click at [520, 173] on div "Add New" at bounding box center [520, 183] width 53 height 20
click at [518, 180] on span "Add New" at bounding box center [520, 183] width 39 height 7
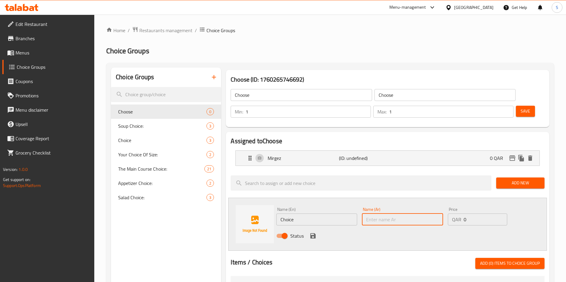
click at [407, 214] on input "text" at bounding box center [402, 220] width 81 height 12
paste input "إسكالوب"
type input "إسكالوب"
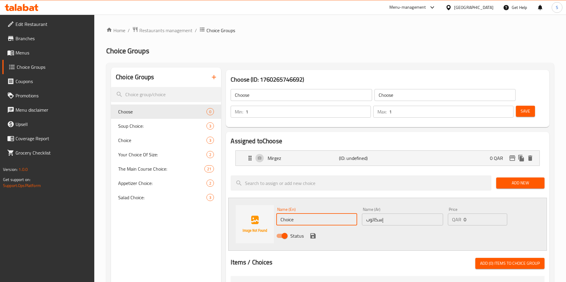
drag, startPoint x: 316, startPoint y: 204, endPoint x: 248, endPoint y: 200, distance: 67.5
click at [248, 200] on div "Name (En) Choice Name (En) Name (Ar) إسكالوب Name (Ar) Price QAR 0 Price Status" at bounding box center [387, 224] width 319 height 53
type input "Escalope"
click at [315, 233] on icon "save" at bounding box center [312, 236] width 7 height 7
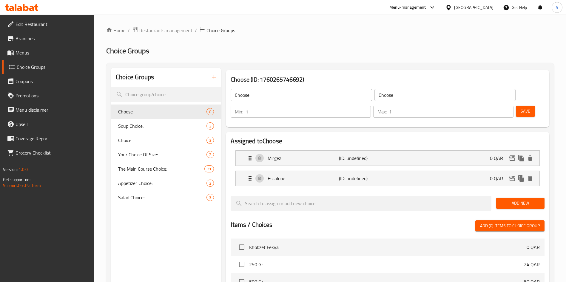
click at [520, 108] on span "Save" at bounding box center [525, 111] width 10 height 7
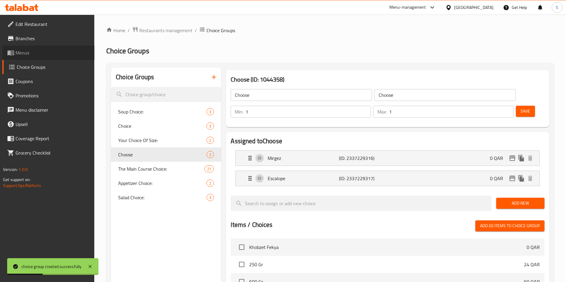
click at [35, 54] on span "Menus" at bounding box center [53, 52] width 74 height 7
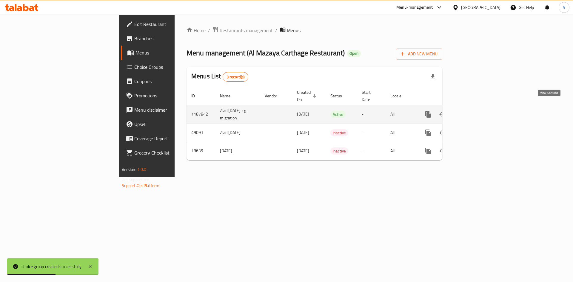
click at [474, 112] on icon "enhanced table" at bounding box center [470, 114] width 5 height 5
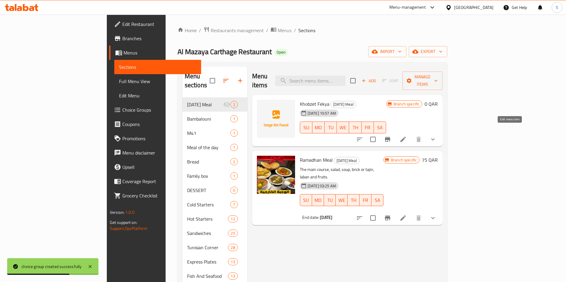
click at [406, 137] on icon at bounding box center [402, 139] width 5 height 5
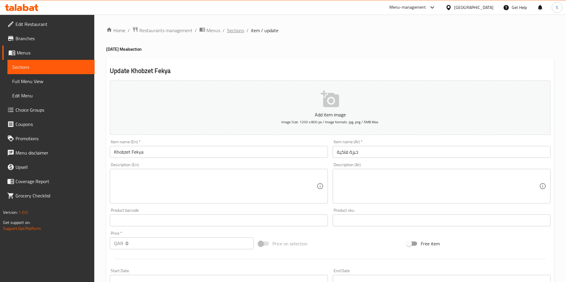
click at [239, 31] on span "Sections" at bounding box center [235, 30] width 17 height 7
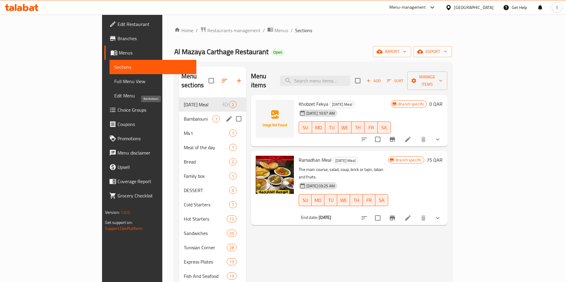
click at [184, 115] on span "Bambalouni" at bounding box center [198, 118] width 29 height 7
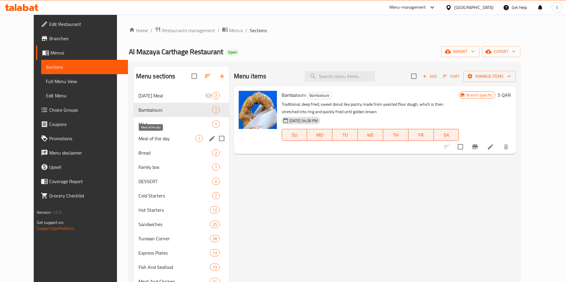
click at [144, 139] on span "Meal of the day" at bounding box center [166, 138] width 57 height 7
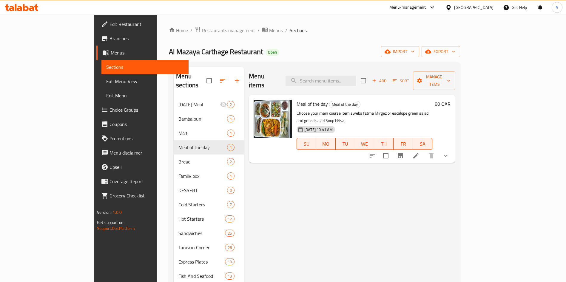
click at [424, 151] on li at bounding box center [415, 156] width 17 height 11
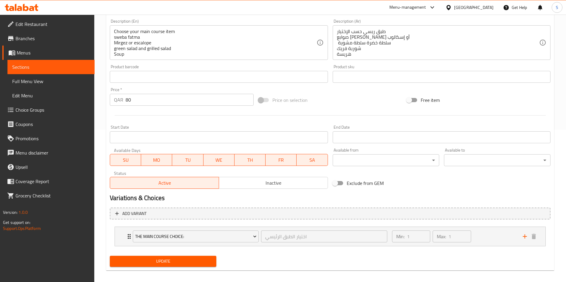
scroll to position [157, 0]
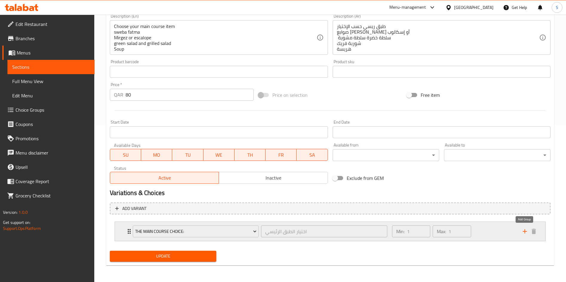
drag, startPoint x: 524, startPoint y: 232, endPoint x: 517, endPoint y: 231, distance: 7.8
click at [524, 232] on icon "add" at bounding box center [525, 232] width 4 height 4
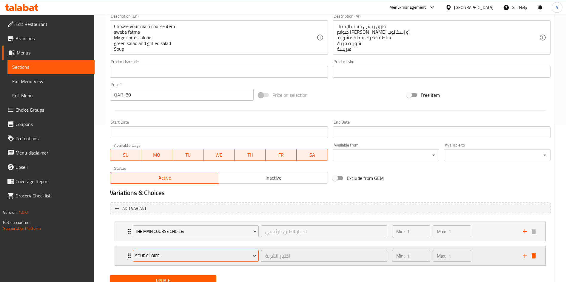
click at [236, 253] on span "Soup Choice:" at bounding box center [195, 256] width 121 height 7
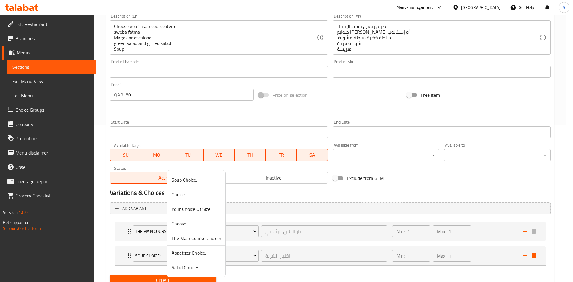
click at [196, 224] on span "Choose" at bounding box center [195, 223] width 49 height 7
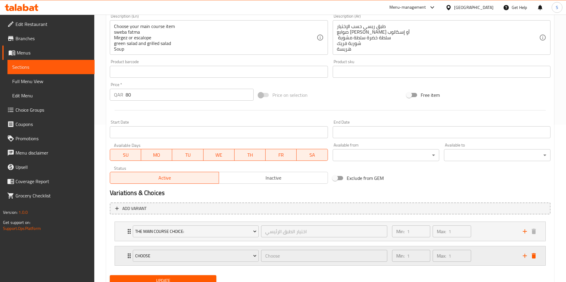
click at [489, 258] on div "Min: 1 ​ Max: 1 ​" at bounding box center [453, 256] width 131 height 19
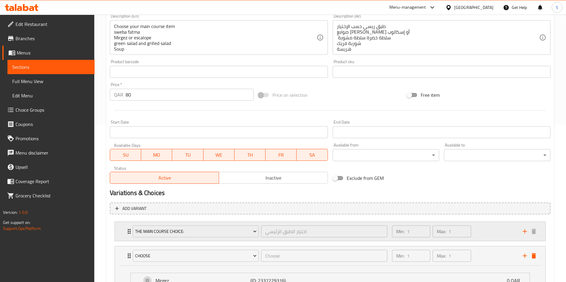
scroll to position [235, 0]
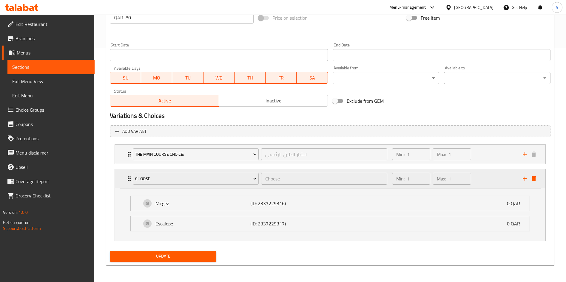
click at [490, 176] on div "Min: 1 ​ Max: 1 ​" at bounding box center [453, 178] width 131 height 19
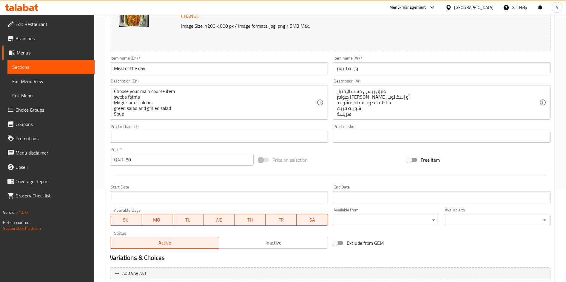
scroll to position [182, 0]
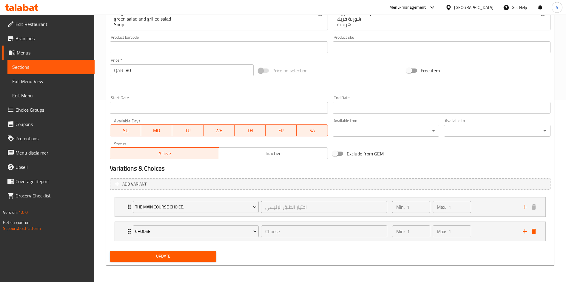
drag, startPoint x: 193, startPoint y: 254, endPoint x: 208, endPoint y: 248, distance: 16.1
click at [193, 254] on span "Update" at bounding box center [163, 256] width 97 height 7
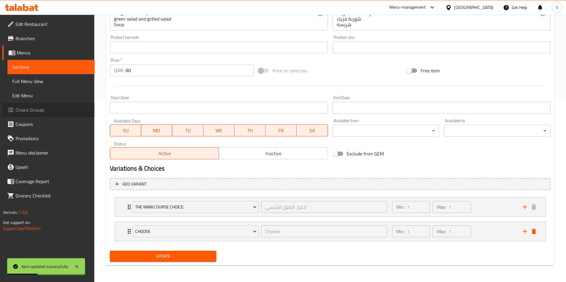
click at [34, 111] on span "Choice Groups" at bounding box center [53, 109] width 74 height 7
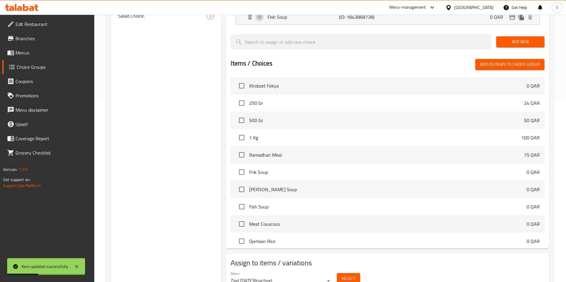
scroll to position [84, 0]
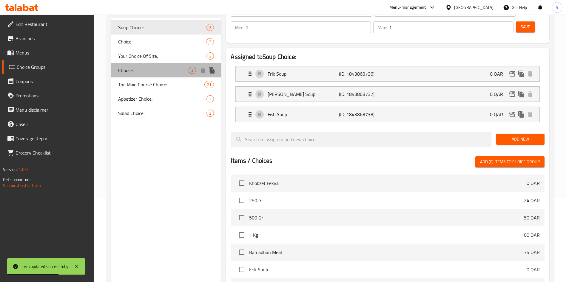
click at [156, 75] on div "Choose 2" at bounding box center [166, 70] width 110 height 14
type input "Choose"
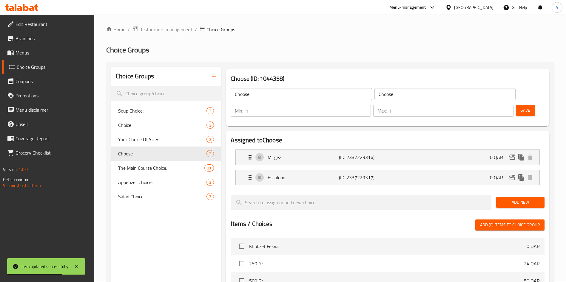
scroll to position [0, 0]
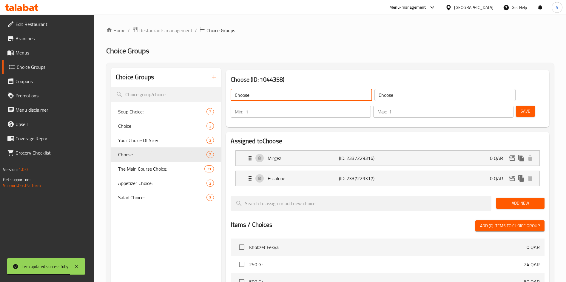
click at [296, 93] on input "Choose" at bounding box center [301, 95] width 141 height 12
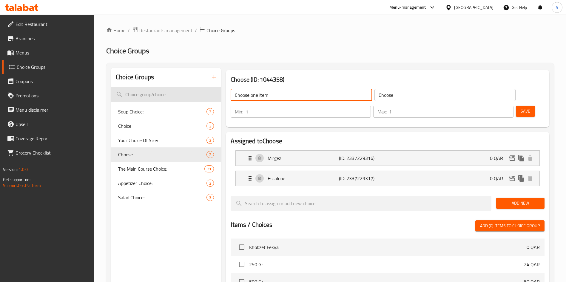
drag, startPoint x: 290, startPoint y: 95, endPoint x: 193, endPoint y: 88, distance: 96.9
click at [193, 88] on div "Choice Groups Soup Choice: 3 Choice 3 Your Choice Of Size: 2 Choose 2 The Main …" at bounding box center [331, 261] width 441 height 387
type input "Choose one item"
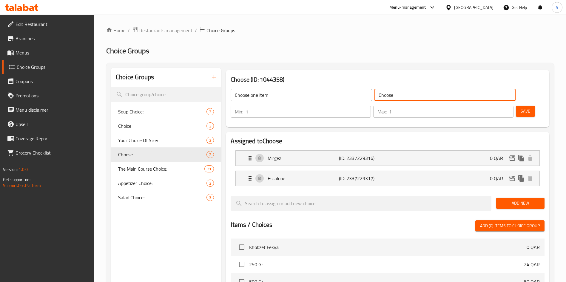
drag, startPoint x: 367, startPoint y: 95, endPoint x: 328, endPoint y: 92, distance: 39.5
click at [332, 91] on div "Choose one item ​ Choose ​" at bounding box center [373, 95] width 292 height 19
paste input "one item"
type input "Choose one item"
click at [520, 108] on span "Save" at bounding box center [525, 111] width 10 height 7
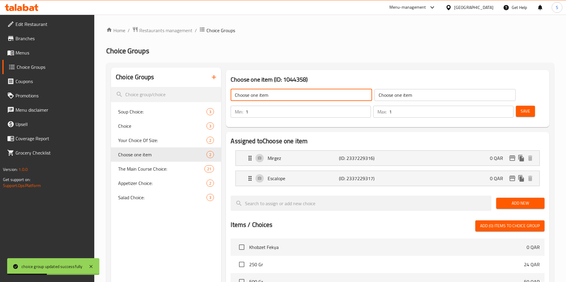
drag, startPoint x: 241, startPoint y: 95, endPoint x: 227, endPoint y: 95, distance: 14.0
click at [227, 95] on div "Choose one item ​ Choose one item ​" at bounding box center [373, 95] width 292 height 19
drag, startPoint x: 276, startPoint y: 95, endPoint x: 201, endPoint y: 95, distance: 75.8
click at [201, 95] on div "Choice Groups Soup Choice: 3 Choice 3 Your Choice Of Size: 2 Choose one item 2 …" at bounding box center [331, 261] width 441 height 387
type input "Choice of one item"
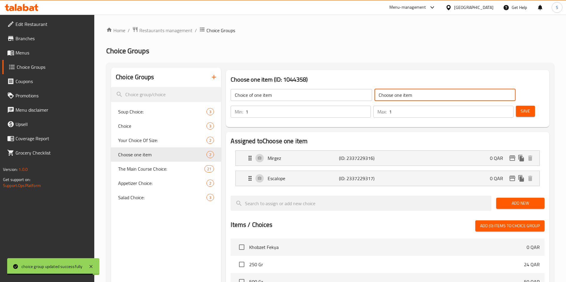
drag, startPoint x: 377, startPoint y: 97, endPoint x: 310, endPoint y: 90, distance: 67.2
click at [311, 91] on div "Choice of one item ​ Choose one item ​" at bounding box center [373, 95] width 292 height 19
paste input "ice of"
type input "Choice of one item"
click at [520, 108] on span "Save" at bounding box center [525, 111] width 10 height 7
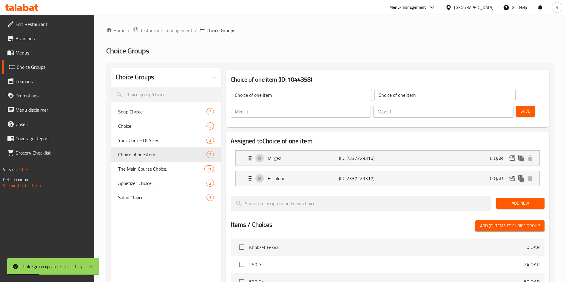
click at [26, 53] on span "Menus" at bounding box center [53, 52] width 74 height 7
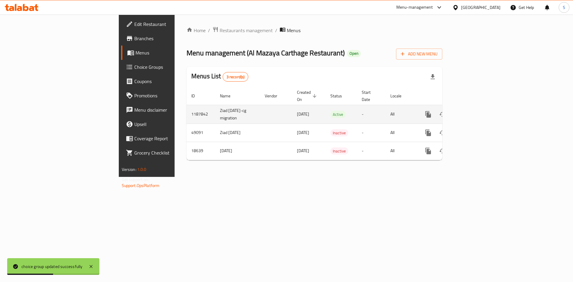
click at [475, 111] on icon "enhanced table" at bounding box center [470, 114] width 7 height 7
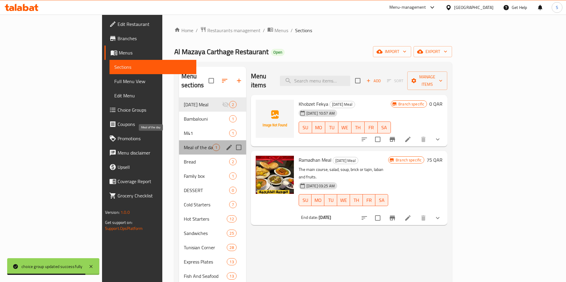
click at [184, 144] on span "Meal of the day" at bounding box center [198, 147] width 29 height 7
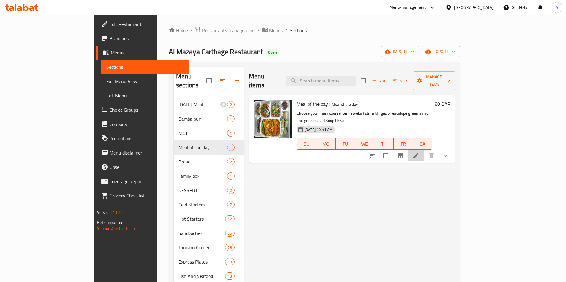
click at [424, 151] on li at bounding box center [415, 156] width 17 height 11
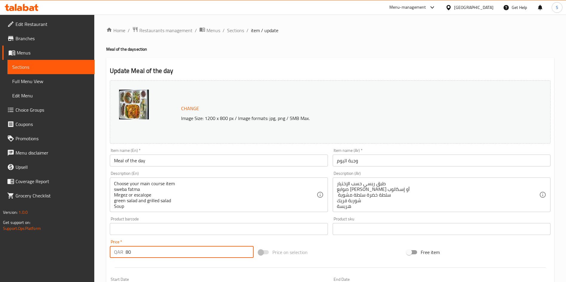
drag, startPoint x: 134, startPoint y: 252, endPoint x: 139, endPoint y: 239, distance: 14.2
click at [126, 250] on input "80" at bounding box center [190, 252] width 128 height 12
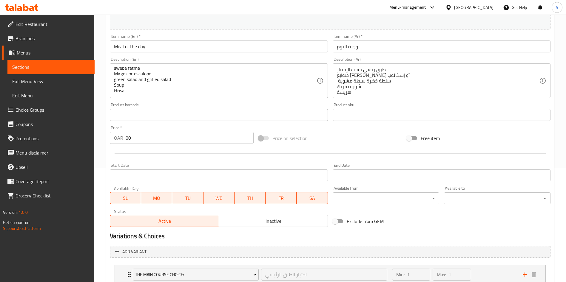
scroll to position [182, 0]
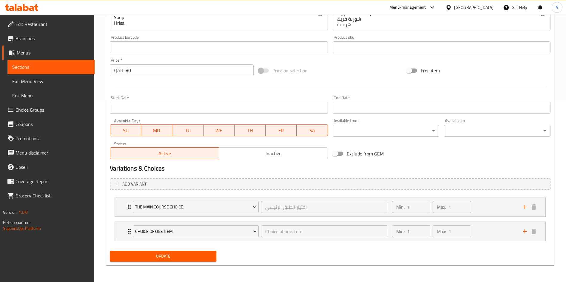
click at [173, 257] on span "Update" at bounding box center [163, 256] width 97 height 7
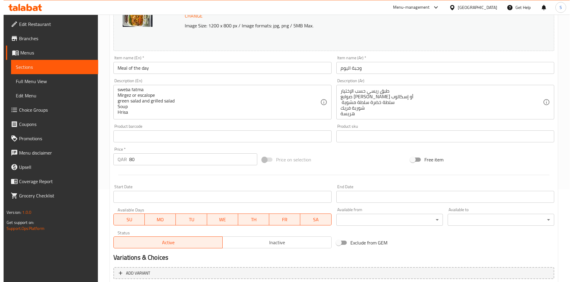
scroll to position [0, 0]
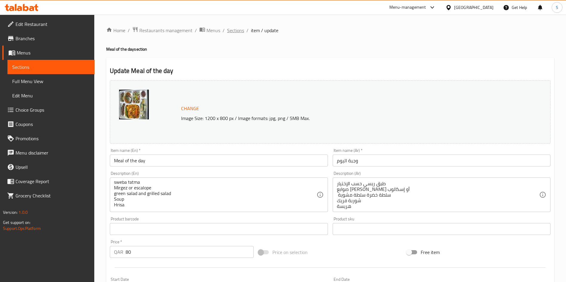
click at [239, 34] on span "Sections" at bounding box center [235, 30] width 17 height 7
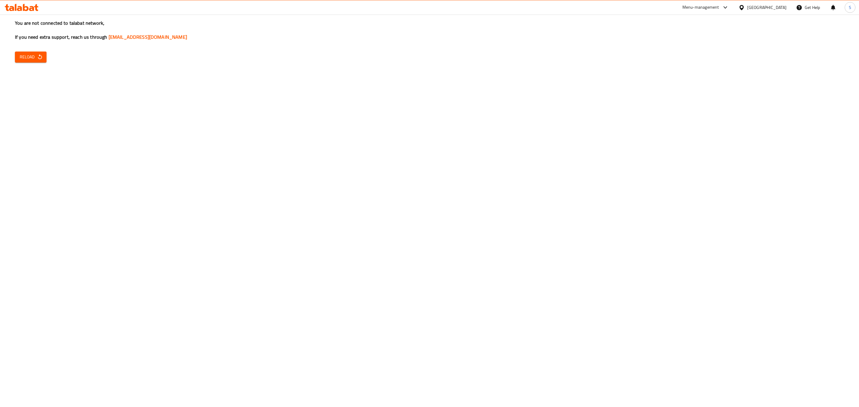
click at [39, 51] on div "You are not connected to talabat network, If you need extra support, reach us t…" at bounding box center [429, 203] width 859 height 407
click at [41, 56] on icon "button" at bounding box center [40, 57] width 6 height 6
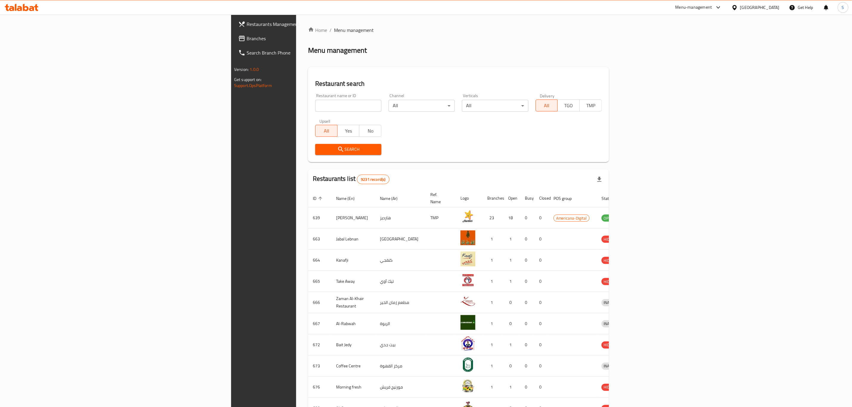
click at [315, 100] on input "search" at bounding box center [348, 106] width 66 height 12
type input "cht"
click button "Search" at bounding box center [348, 149] width 66 height 11
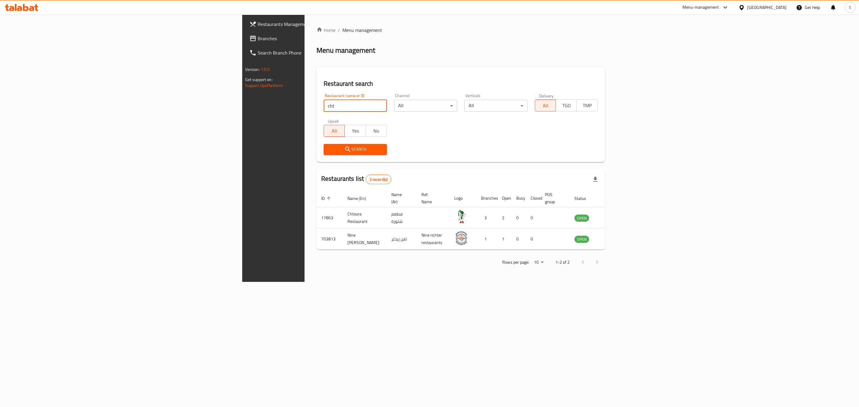
click at [430, 77] on div "Restaurant search Restaurant name or ID cht Restaurant name or ID Channel All ​…" at bounding box center [460, 114] width 288 height 95
click at [617, 214] on link "enhanced table" at bounding box center [611, 217] width 11 height 7
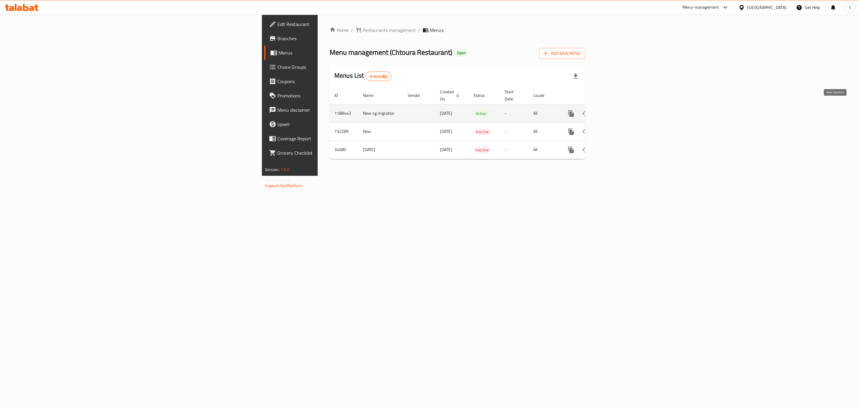
click at [621, 113] on link "enhanced table" at bounding box center [614, 113] width 14 height 14
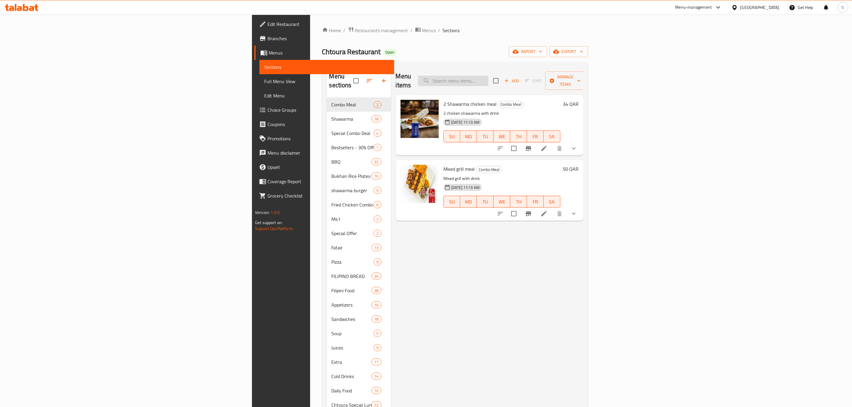
click at [489, 76] on input "search" at bounding box center [453, 81] width 70 height 10
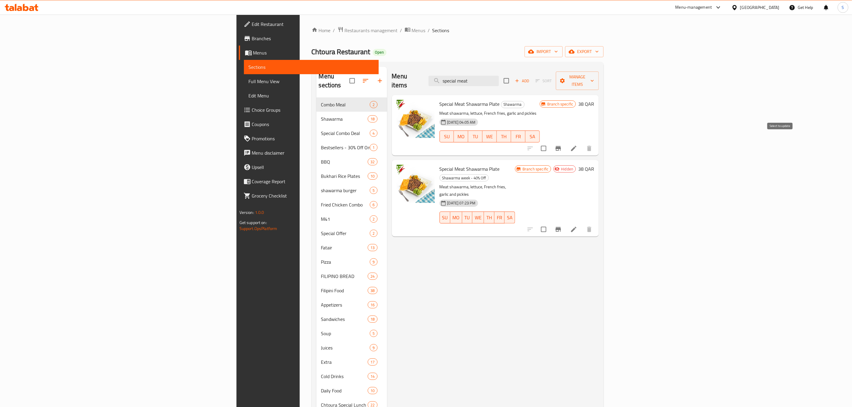
type input "special meat"
click at [550, 142] on input "checkbox" at bounding box center [543, 148] width 13 height 13
click at [599, 51] on span "export" at bounding box center [584, 51] width 29 height 7
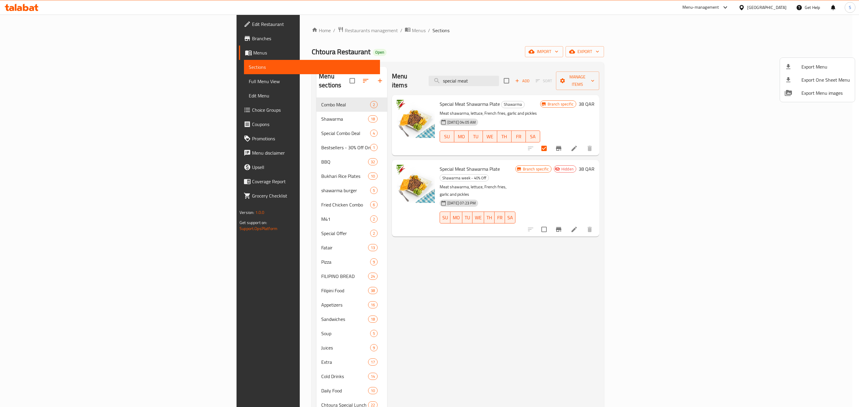
drag, startPoint x: 718, startPoint y: 48, endPoint x: 749, endPoint y: 50, distance: 31.4
click at [718, 48] on div at bounding box center [429, 203] width 859 height 407
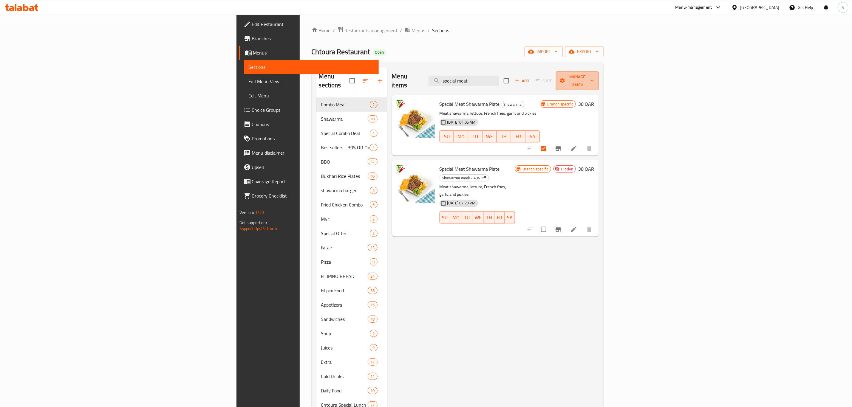
click at [599, 72] on button "Manage items" at bounding box center [577, 81] width 43 height 18
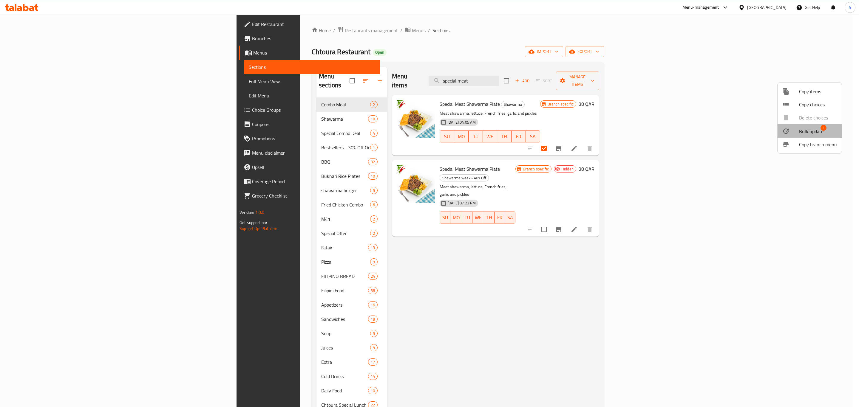
click at [814, 132] on span "Bulk update" at bounding box center [811, 131] width 24 height 7
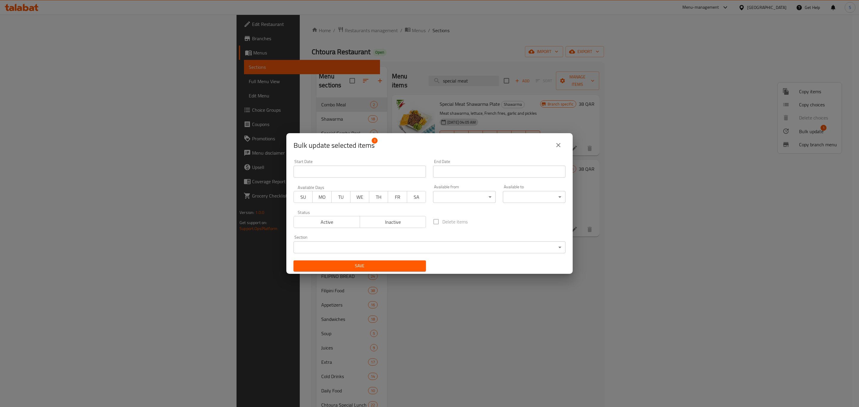
click at [381, 220] on span "Inactive" at bounding box center [392, 222] width 61 height 9
click at [381, 266] on span "Save" at bounding box center [359, 265] width 123 height 7
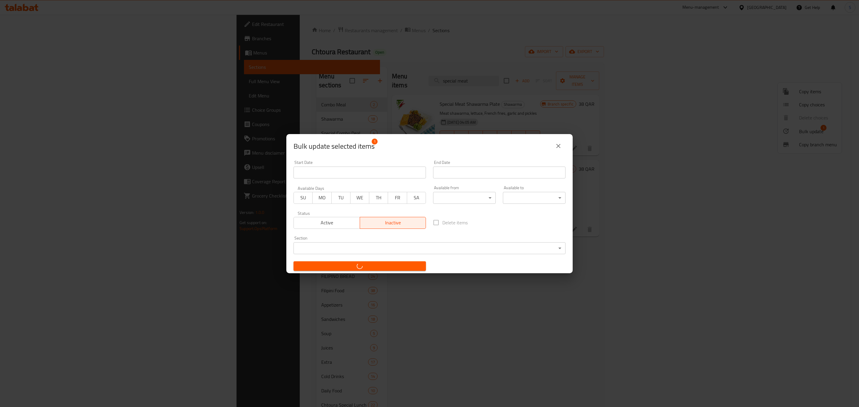
checkbox input "false"
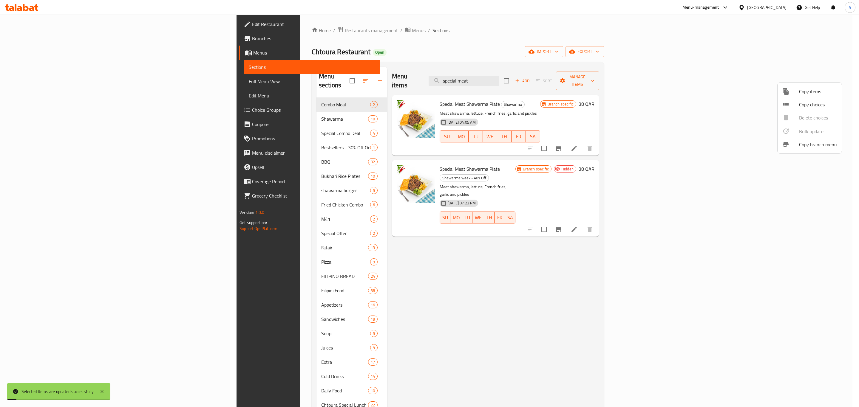
click at [573, 295] on div at bounding box center [429, 203] width 859 height 407
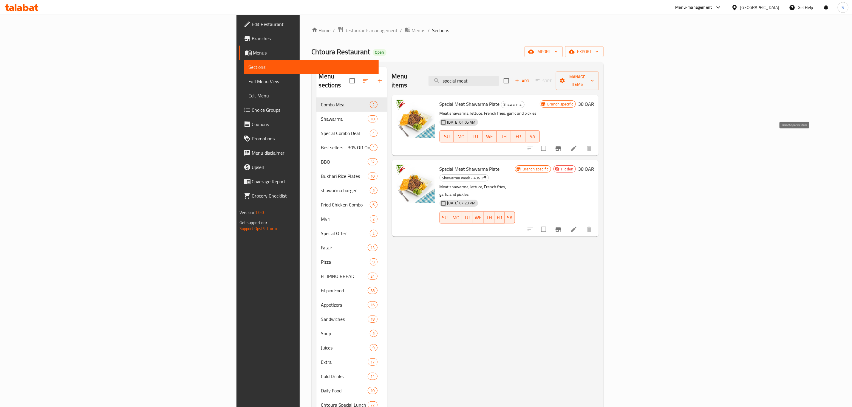
click at [562, 145] on icon "Branch-specific-item" at bounding box center [558, 148] width 7 height 7
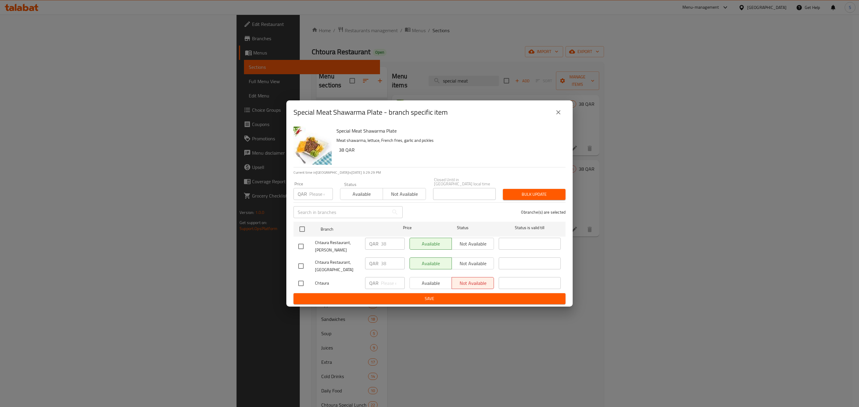
drag, startPoint x: 299, startPoint y: 228, endPoint x: 409, endPoint y: 194, distance: 114.9
click at [300, 227] on input "checkbox" at bounding box center [302, 229] width 13 height 13
checkbox input "true"
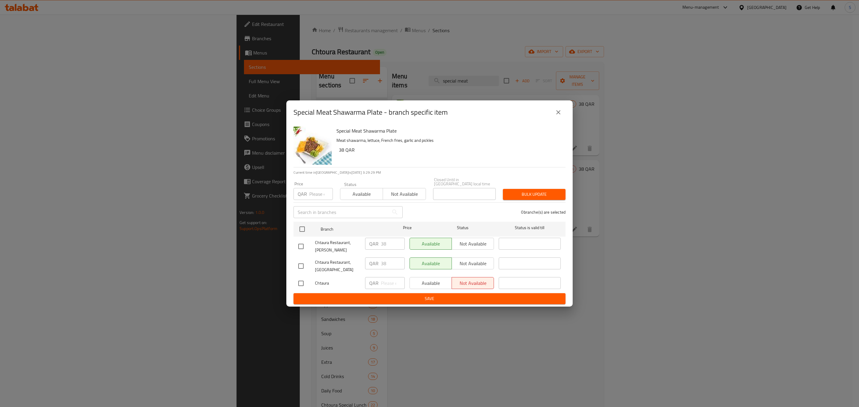
checkbox input "true"
click at [413, 190] on span "Not available" at bounding box center [404, 194] width 38 height 9
click at [528, 191] on span "Bulk update" at bounding box center [534, 194] width 53 height 7
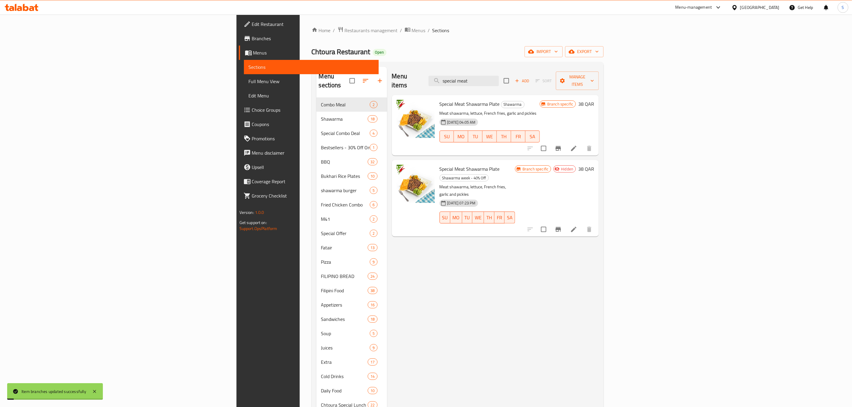
click at [599, 271] on div "Menu items special meat Add Sort Manage items Special Meat Shawarma Plate Shawa…" at bounding box center [493, 284] width 212 height 434
click at [550, 142] on input "checkbox" at bounding box center [543, 148] width 13 height 13
checkbox input "true"
click at [595, 78] on icon "button" at bounding box center [592, 81] width 6 height 6
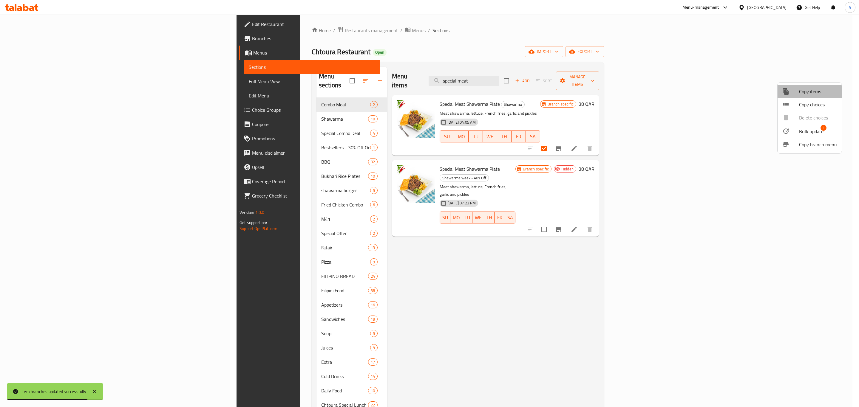
click at [809, 92] on span "Copy items" at bounding box center [818, 91] width 38 height 7
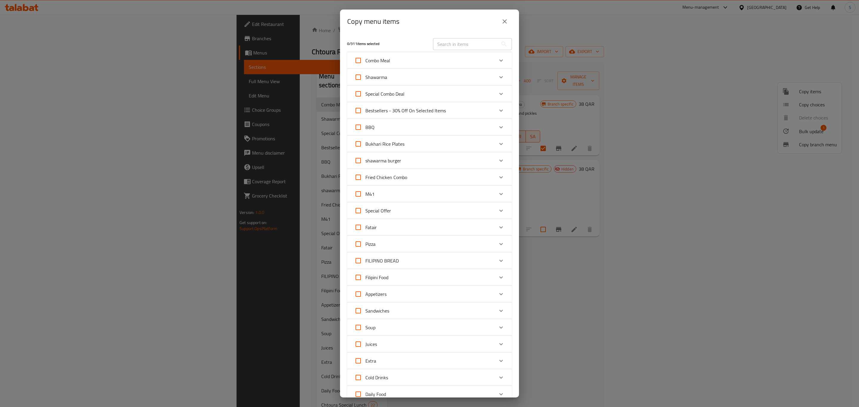
click at [497, 75] on icon "Expand" at bounding box center [500, 77] width 7 height 7
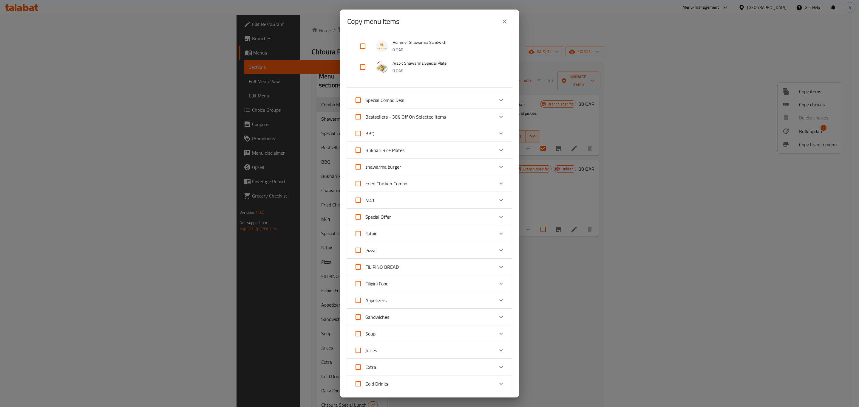
scroll to position [403, 0]
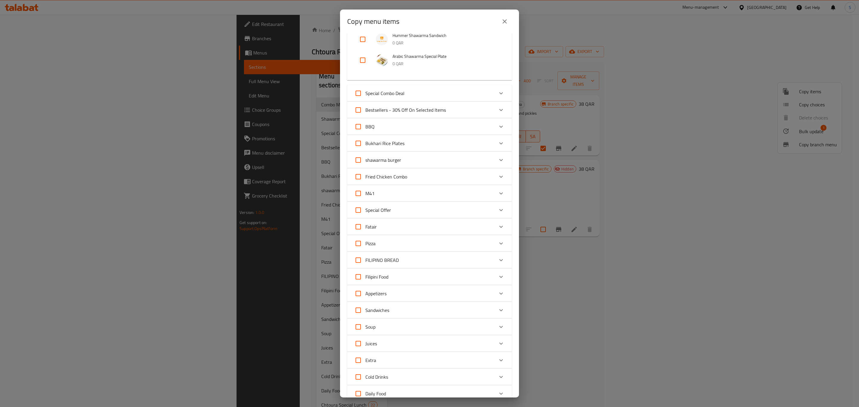
click at [625, 238] on div "Copy menu items 0 / 311 items selected ​ Combo Meal 2 Shawarma chicken meal 34 …" at bounding box center [429, 203] width 859 height 407
click at [504, 21] on icon "close" at bounding box center [504, 21] width 7 height 7
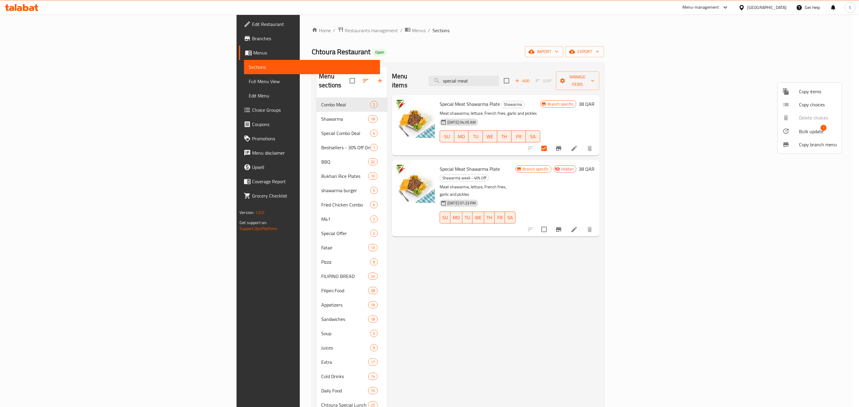
drag, startPoint x: 380, startPoint y: 95, endPoint x: 395, endPoint y: 92, distance: 15.0
click at [394, 92] on div at bounding box center [429, 203] width 859 height 407
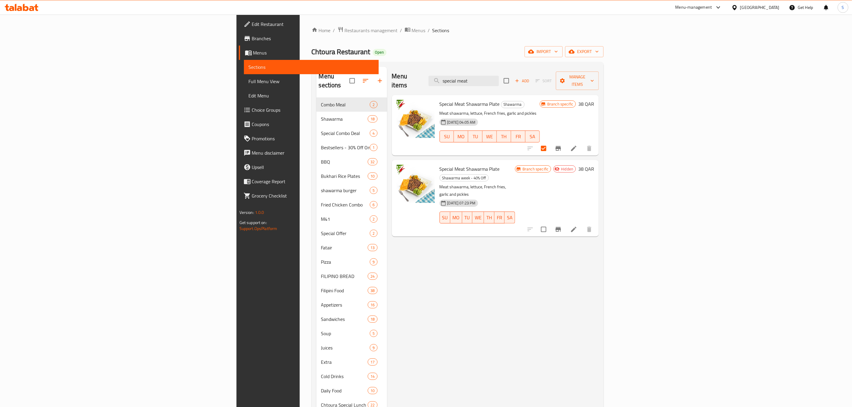
click at [405, 69] on div "Menu items special meat Add Sort Manage items" at bounding box center [495, 81] width 207 height 28
drag, startPoint x: 381, startPoint y: 95, endPoint x: 439, endPoint y: 93, distance: 58.2
click at [440, 100] on span "Special Meat Shawarma Plate" at bounding box center [470, 104] width 60 height 9
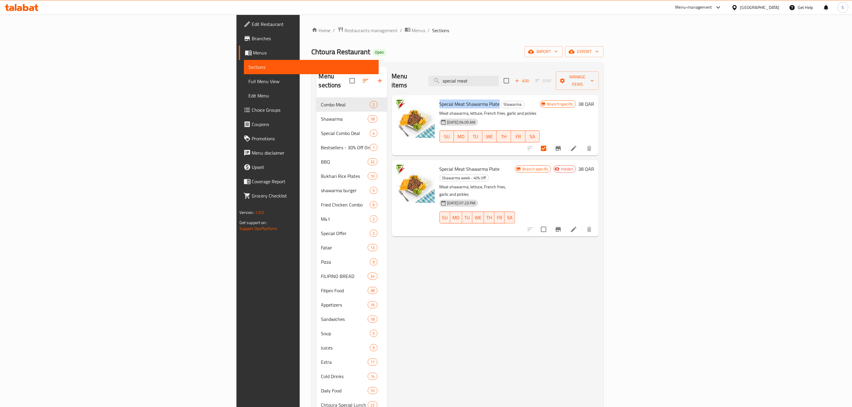
drag, startPoint x: 381, startPoint y: 94, endPoint x: 440, endPoint y: 94, distance: 59.1
click at [440, 100] on span "Special Meat Shawarma Plate" at bounding box center [470, 104] width 60 height 9
copy span "Special Meat Shawarma Plate"
click at [594, 73] on span "Manage items" at bounding box center [578, 80] width 34 height 15
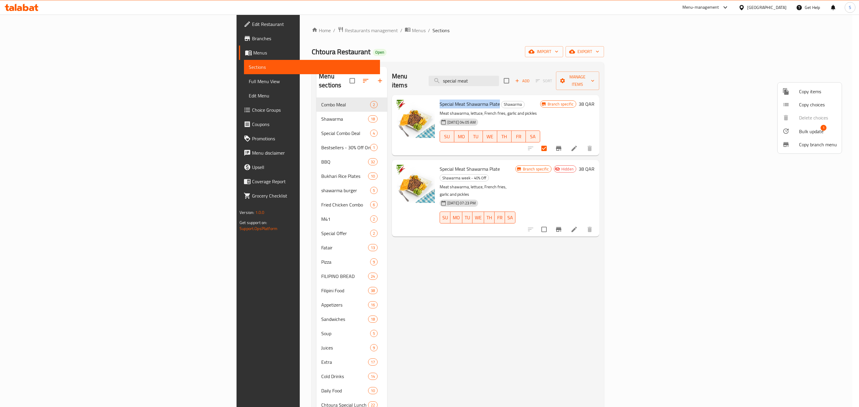
click at [816, 95] on span "Copy items" at bounding box center [818, 91] width 38 height 7
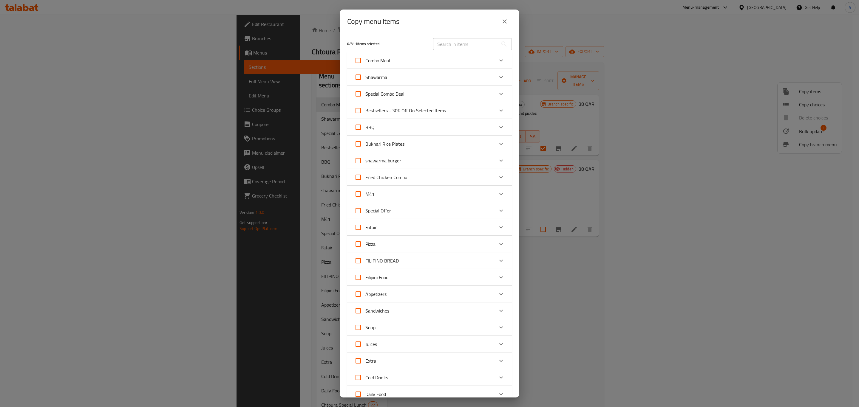
click at [476, 47] on input "text" at bounding box center [465, 44] width 65 height 12
paste input "Special Meat Shawarma Plate"
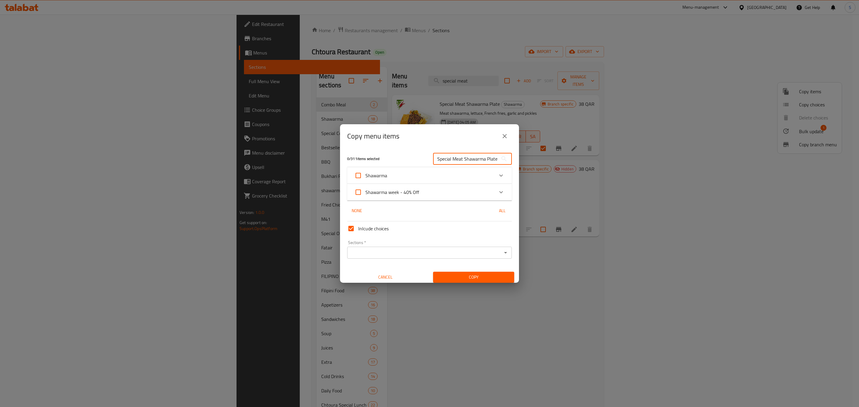
scroll to position [0, 2]
type input "Special Meat Shawarma Plate"
click at [497, 174] on icon "Expand" at bounding box center [500, 175] width 7 height 7
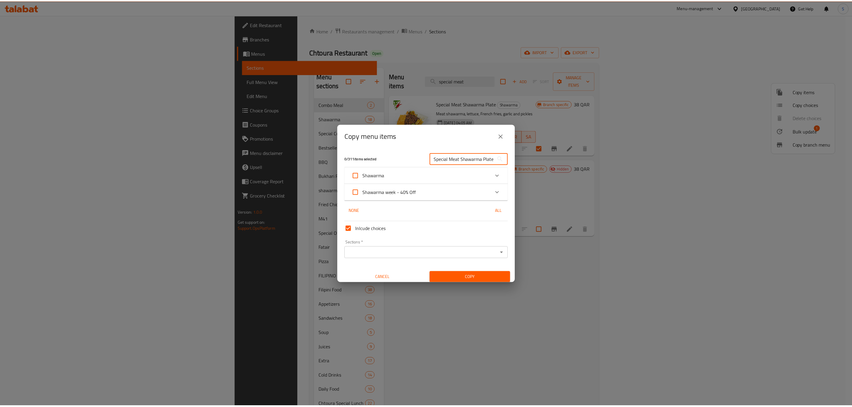
scroll to position [0, 0]
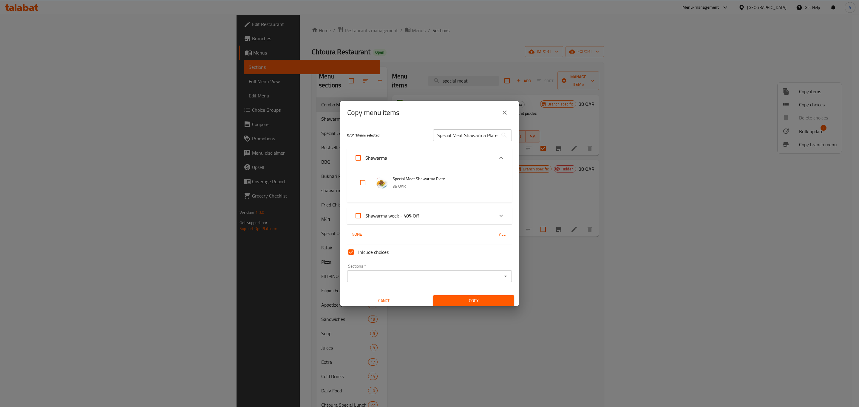
click at [362, 182] on input "checkbox" at bounding box center [363, 183] width 14 height 14
checkbox input "true"
click at [383, 276] on input "Sections   *" at bounding box center [424, 276] width 151 height 8
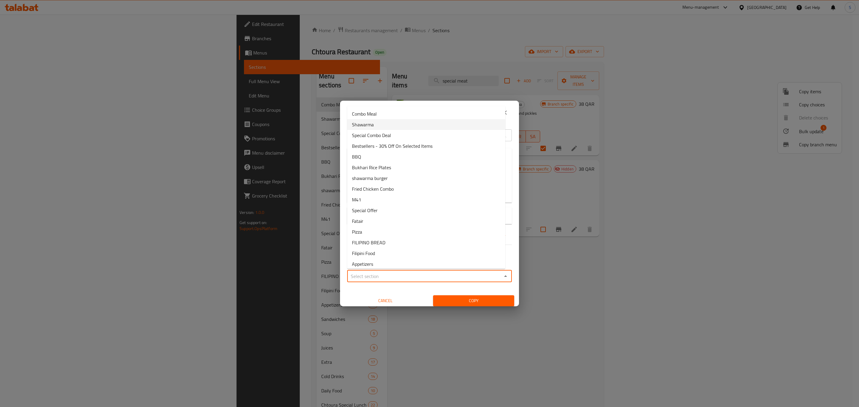
click at [379, 126] on li "Shawarma" at bounding box center [426, 124] width 158 height 11
type input "Shawarma"
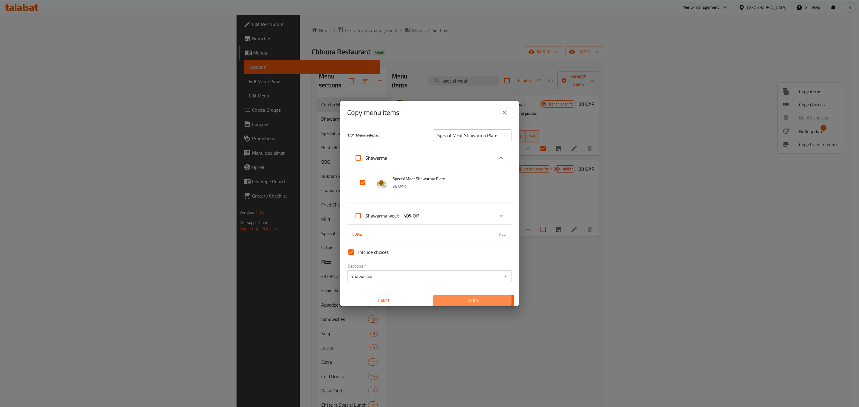
click at [448, 300] on span "Copy" at bounding box center [474, 300] width 72 height 7
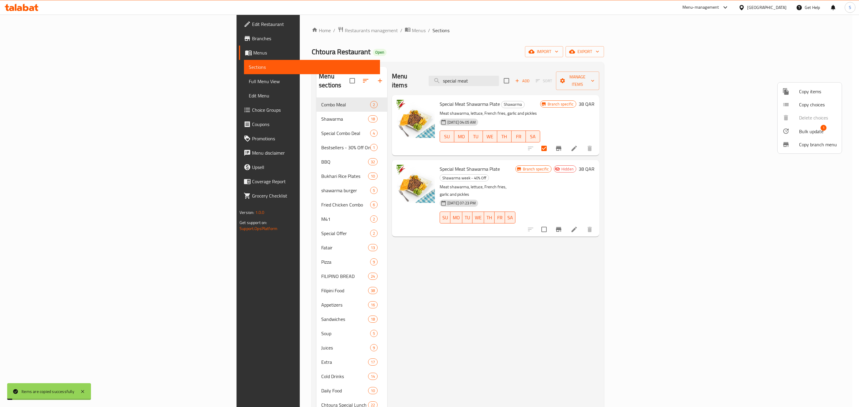
click at [588, 271] on div at bounding box center [429, 203] width 859 height 407
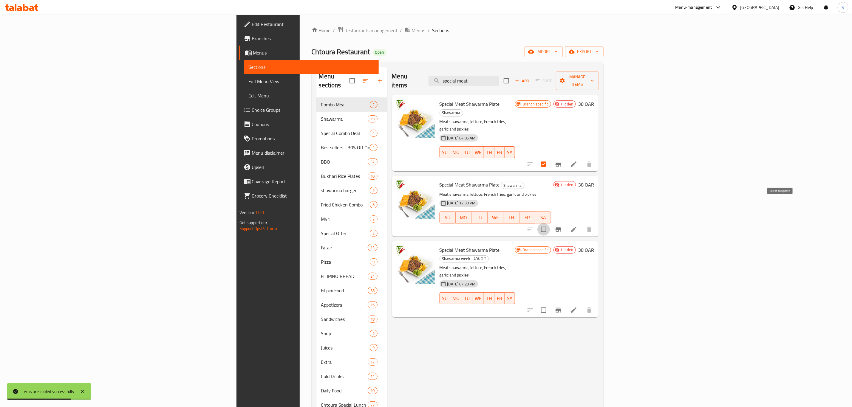
click at [550, 223] on input "checkbox" at bounding box center [543, 229] width 13 height 13
checkbox input "true"
click at [595, 80] on icon "button" at bounding box center [592, 81] width 6 height 6
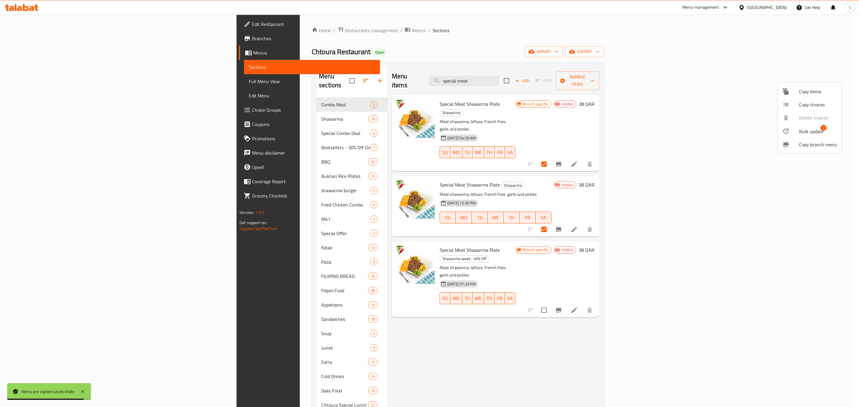
click at [810, 131] on span "Bulk update" at bounding box center [811, 131] width 24 height 7
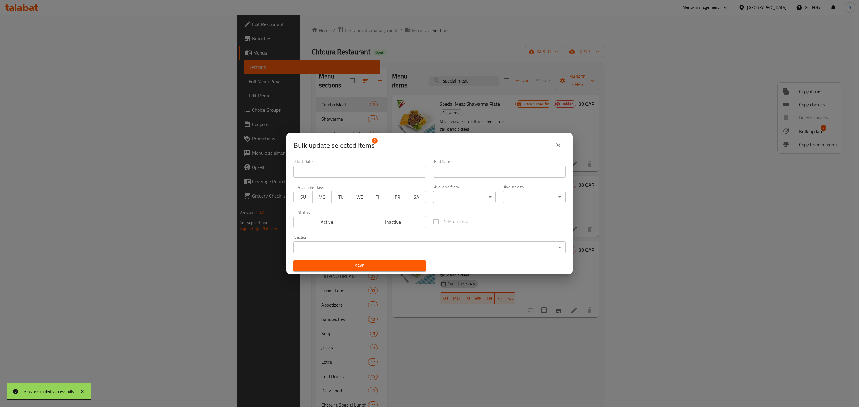
click at [330, 224] on span "Active" at bounding box center [326, 222] width 61 height 9
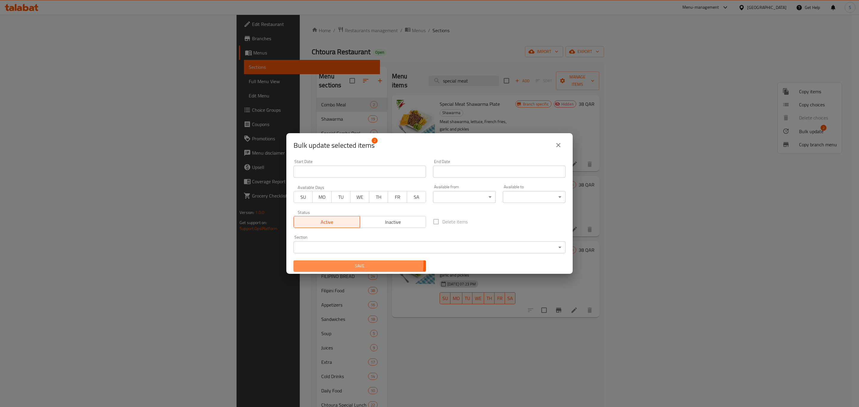
click at [333, 262] on span "Save" at bounding box center [359, 265] width 123 height 7
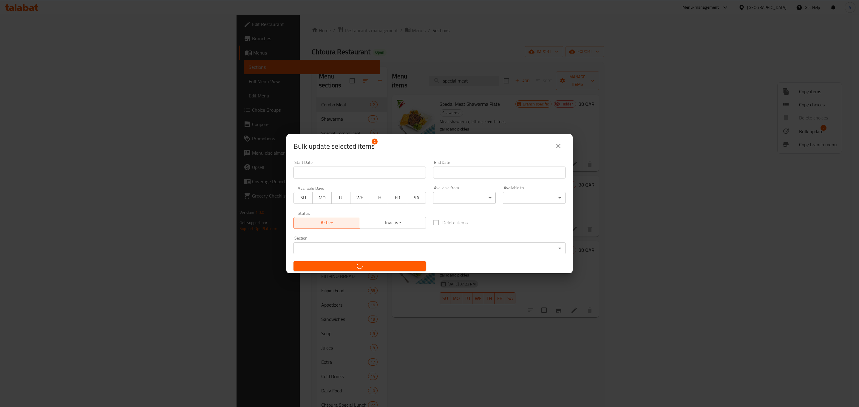
checkbox input "false"
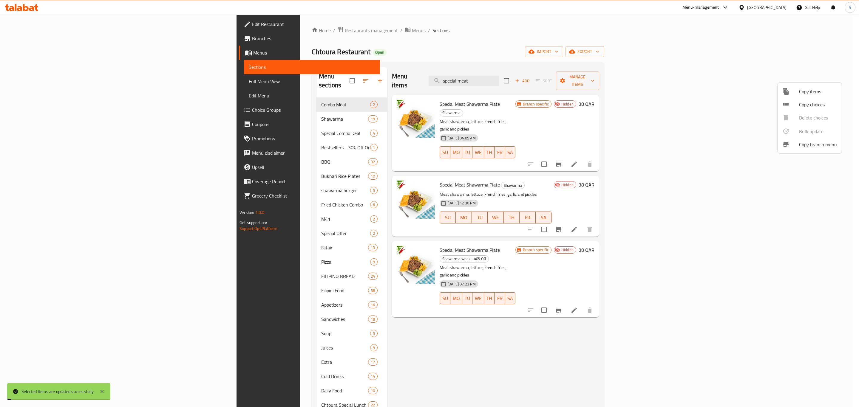
click at [489, 333] on div at bounding box center [429, 203] width 859 height 407
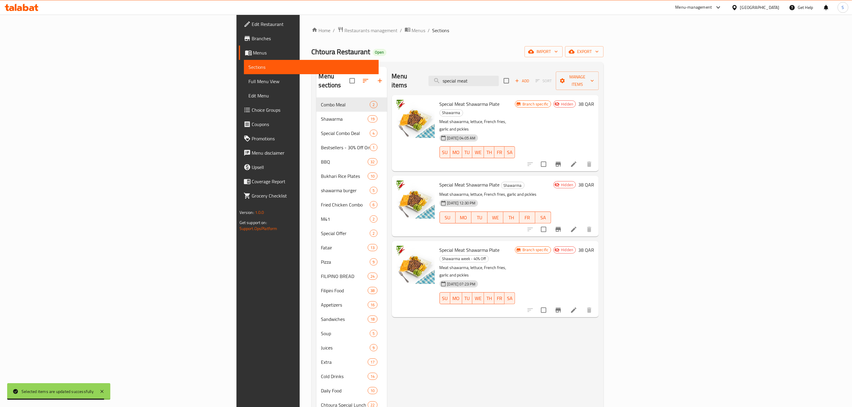
click at [599, 327] on div "Menu items special meat Add Sort Manage items Special Meat Shawarma Plate Shawa…" at bounding box center [493, 284] width 212 height 434
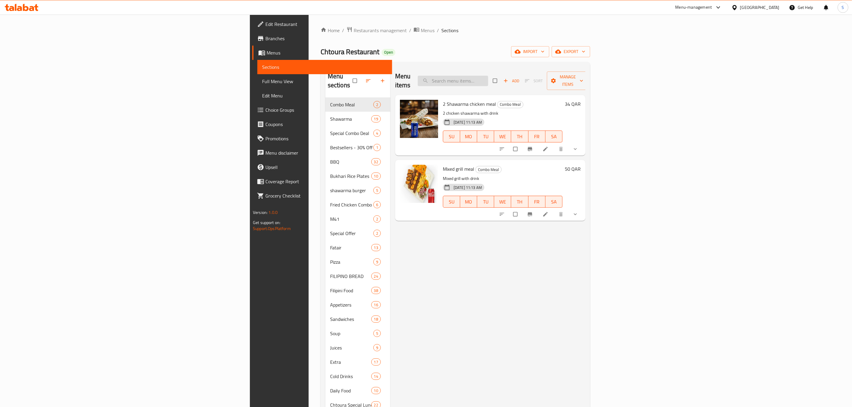
click at [488, 76] on input "search" at bounding box center [453, 81] width 70 height 10
paste input "s"
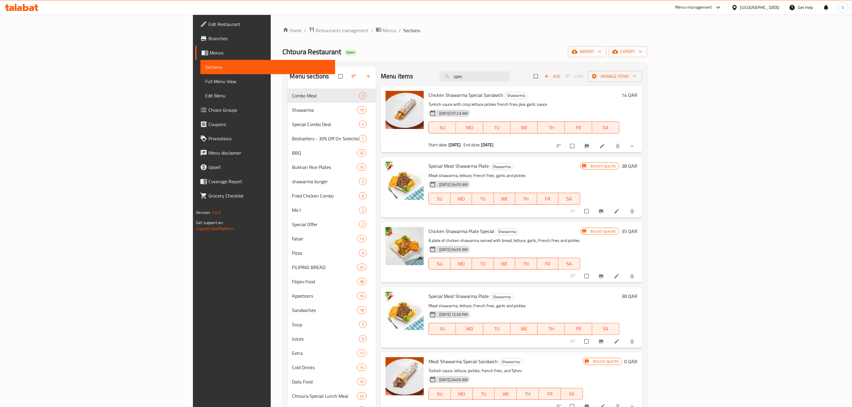
type input "spec"
click at [594, 212] on input "checkbox" at bounding box center [587, 211] width 13 height 11
click at [638, 80] on span "Manage items" at bounding box center [615, 76] width 45 height 7
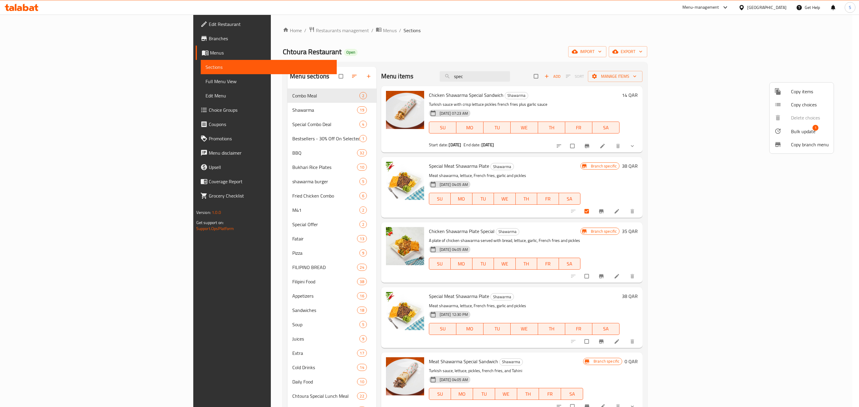
click at [804, 130] on span "Bulk update" at bounding box center [803, 131] width 24 height 7
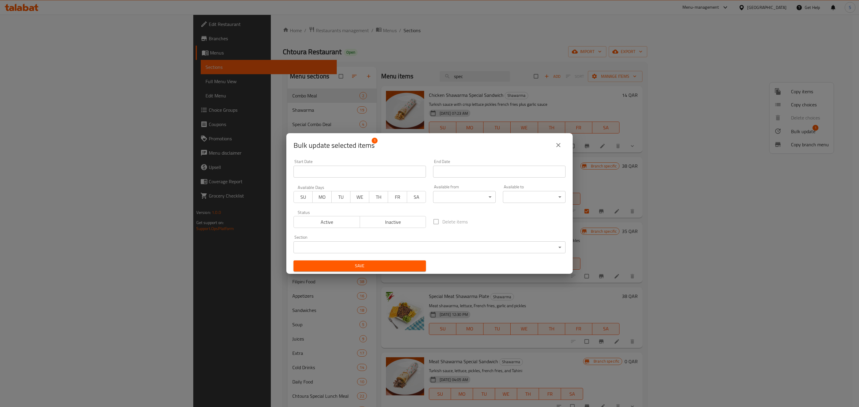
click at [385, 221] on span "Inactive" at bounding box center [392, 222] width 61 height 9
click at [371, 268] on span "Save" at bounding box center [359, 265] width 123 height 7
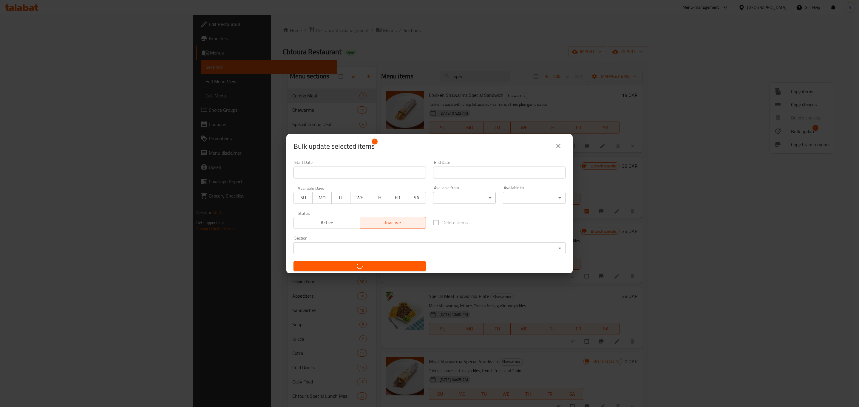
checkbox input "false"
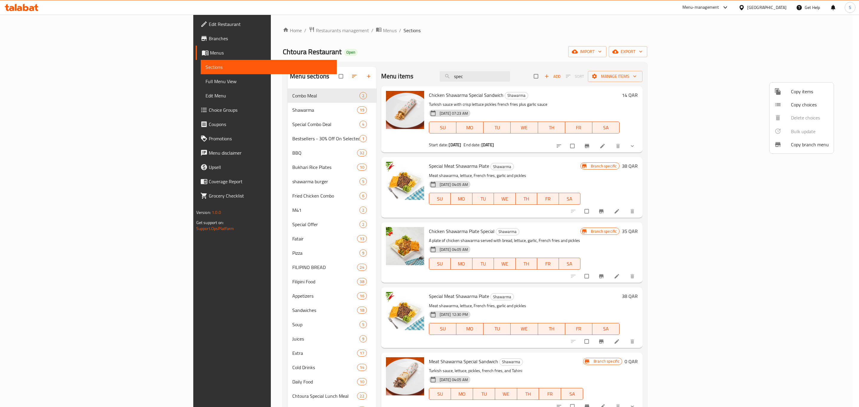
drag, startPoint x: 632, startPoint y: 77, endPoint x: 630, endPoint y: 81, distance: 4.4
click at [636, 77] on div at bounding box center [429, 203] width 859 height 407
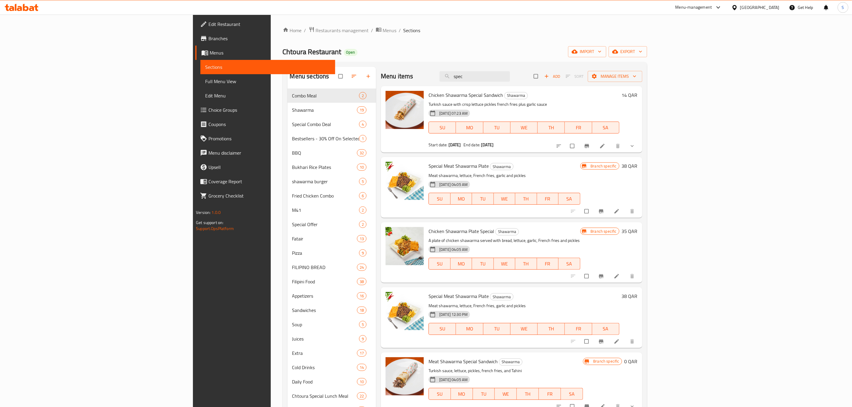
drag, startPoint x: 562, startPoint y: 76, endPoint x: 398, endPoint y: 65, distance: 164.2
click at [398, 65] on div "Menu sections Combo Meal 2 Shawarma 19 Special Combo Deal 4 Bestsellers - 30% O…" at bounding box center [465, 279] width 364 height 435
